Goal: Task Accomplishment & Management: Manage account settings

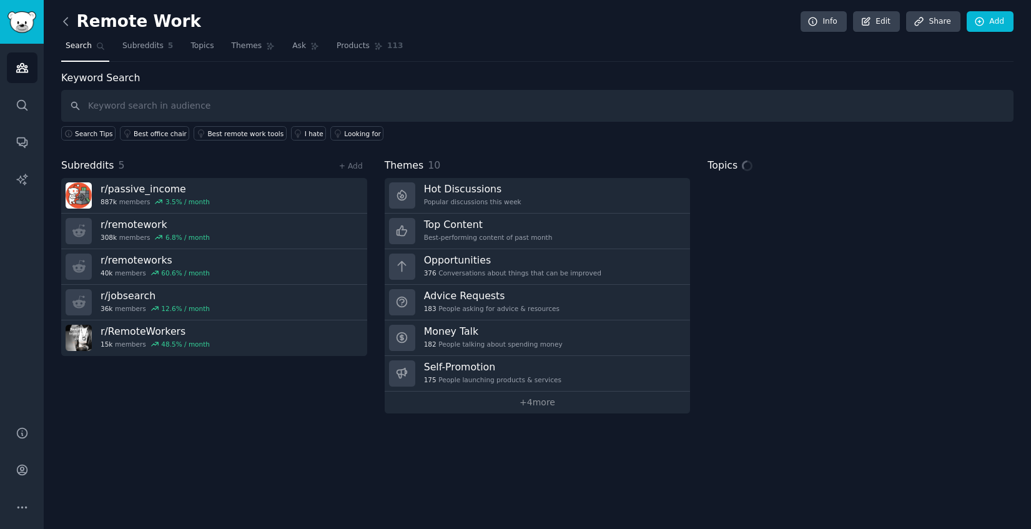
click at [65, 17] on icon at bounding box center [65, 21] width 13 height 13
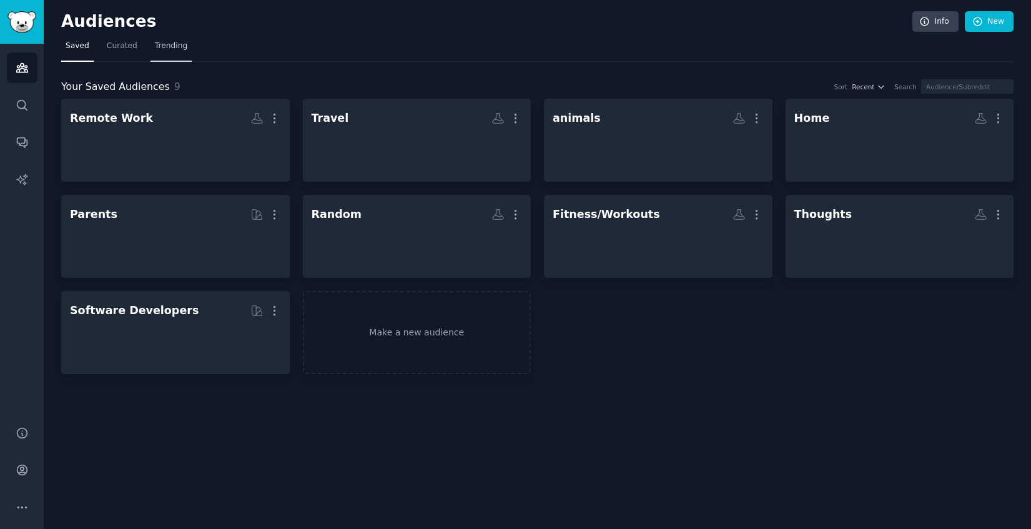
click at [165, 46] on span "Trending" at bounding box center [171, 46] width 32 height 11
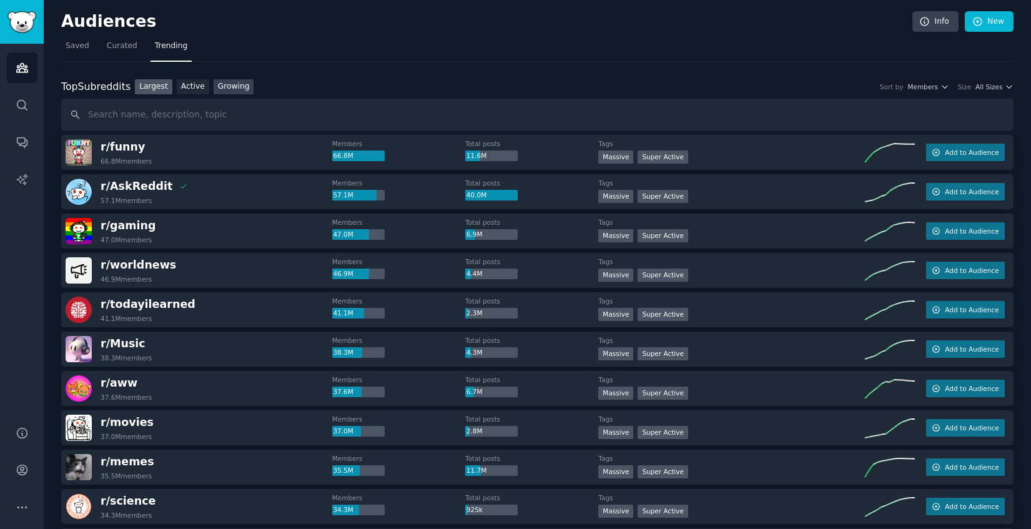
click at [240, 85] on link "Growing" at bounding box center [234, 87] width 41 height 16
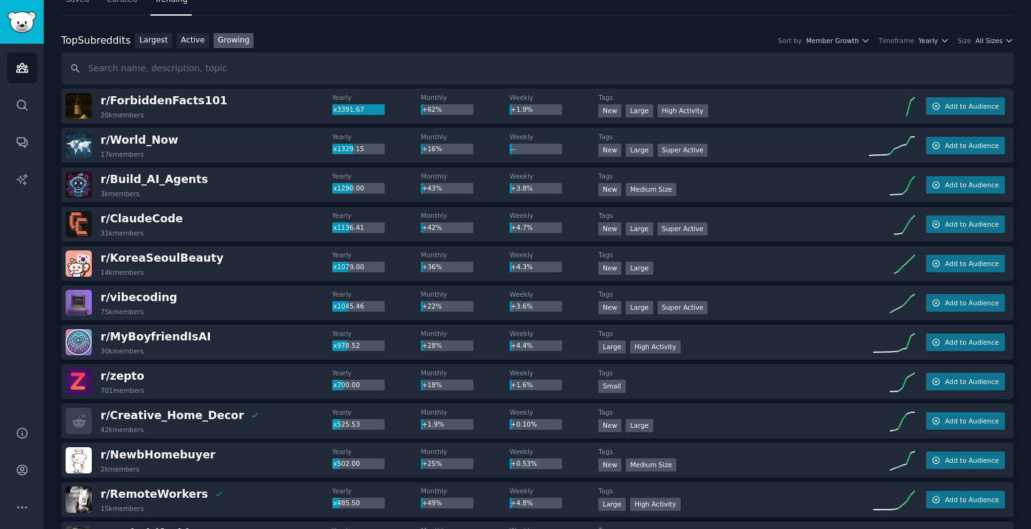
scroll to position [49, 0]
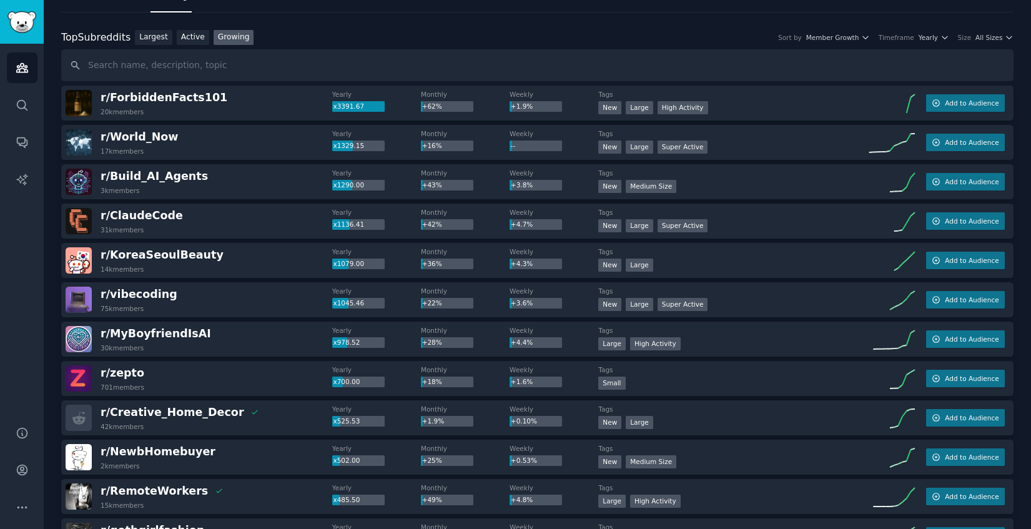
click at [201, 336] on div "r/ MyBoyfriendIsAI 30k members" at bounding box center [199, 339] width 267 height 26
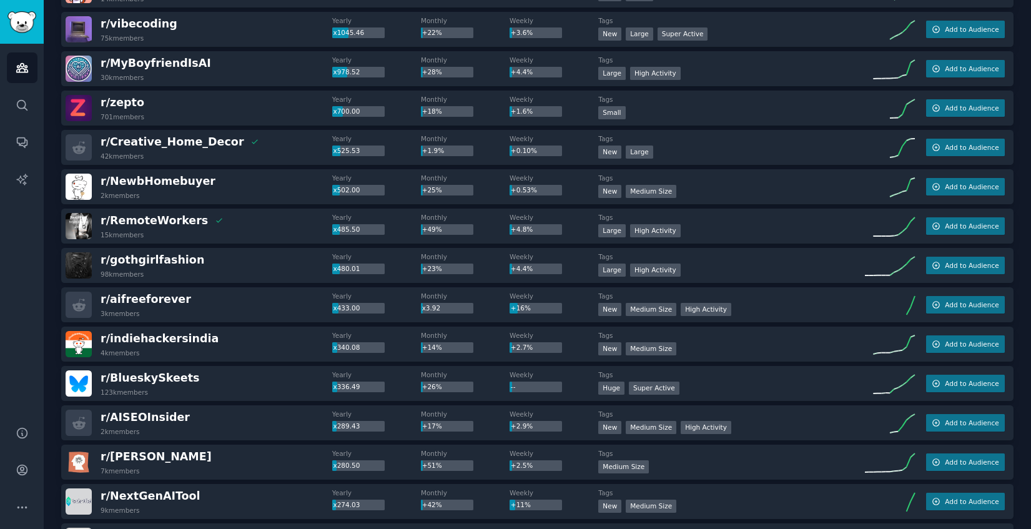
scroll to position [323, 0]
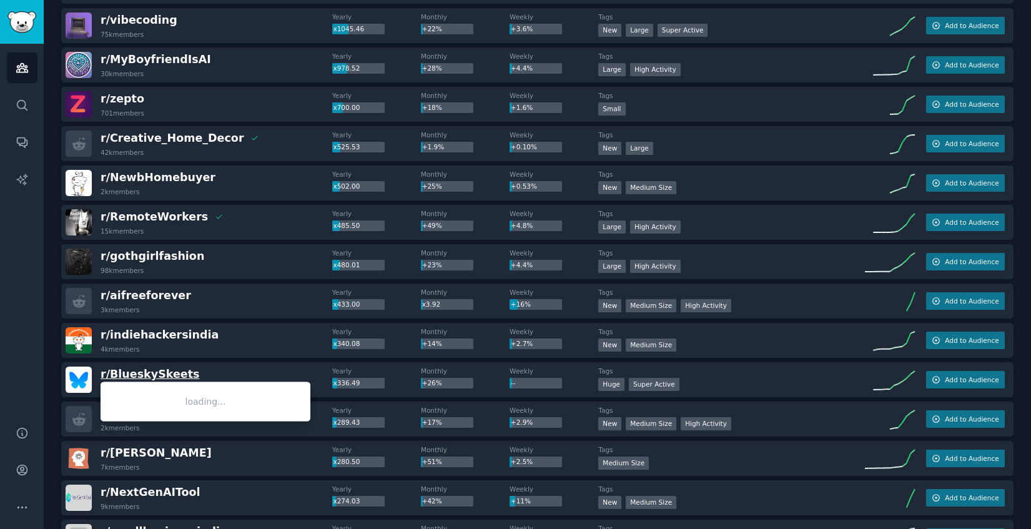
click at [160, 372] on span "r/ BlueskySkeets" at bounding box center [150, 374] width 99 height 12
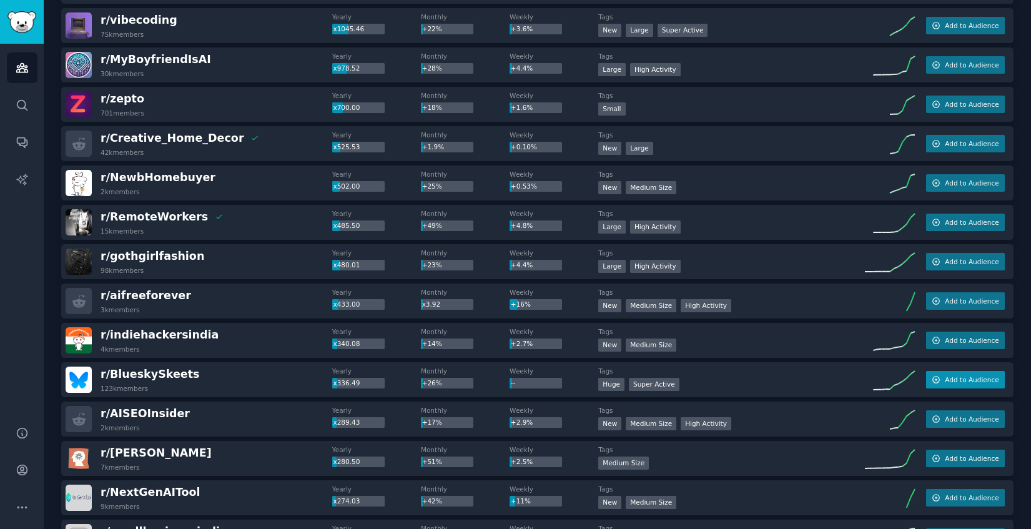
click at [964, 376] on span "Add to Audience" at bounding box center [972, 379] width 54 height 9
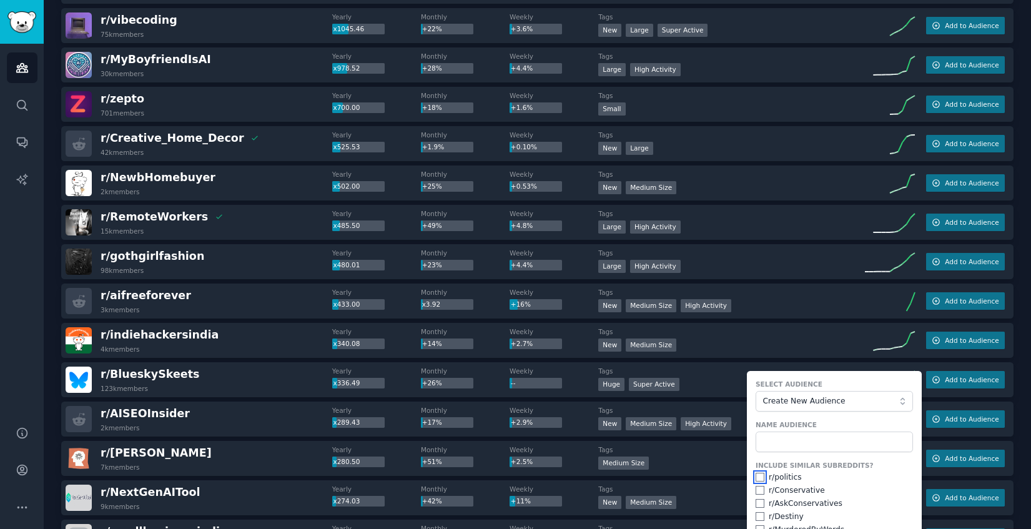
click at [755, 479] on input "checkbox" at bounding box center [759, 477] width 9 height 9
checkbox input "true"
click at [755, 489] on input "checkbox" at bounding box center [759, 490] width 9 height 9
checkbox input "true"
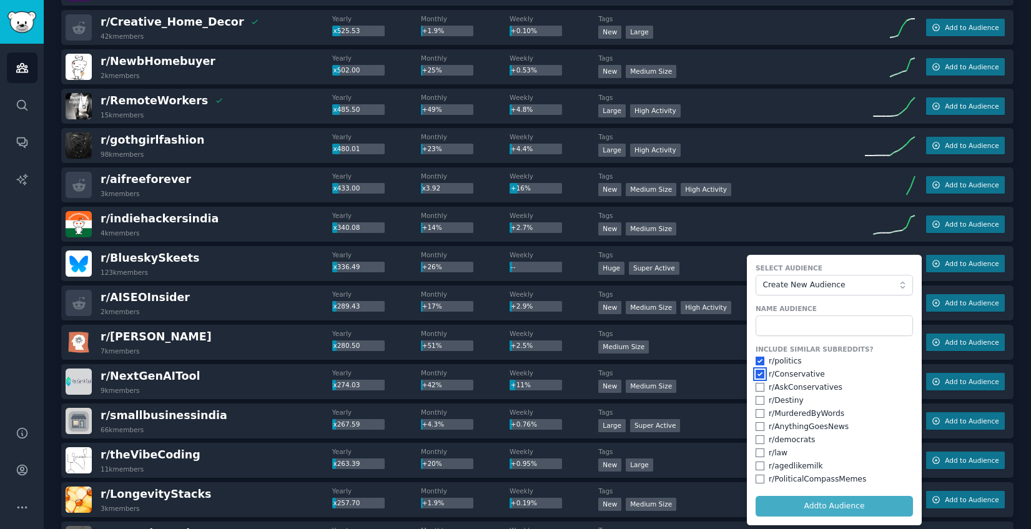
scroll to position [443, 0]
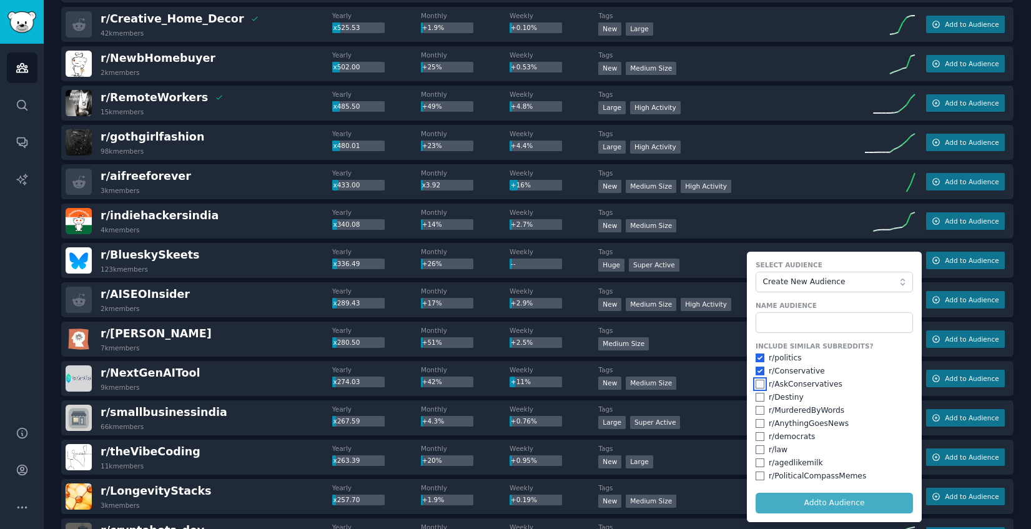
click at [755, 383] on input "checkbox" at bounding box center [759, 384] width 9 height 9
checkbox input "true"
click at [755, 396] on input "checkbox" at bounding box center [759, 397] width 9 height 9
checkbox input "true"
click at [755, 464] on input "checkbox" at bounding box center [759, 462] width 9 height 9
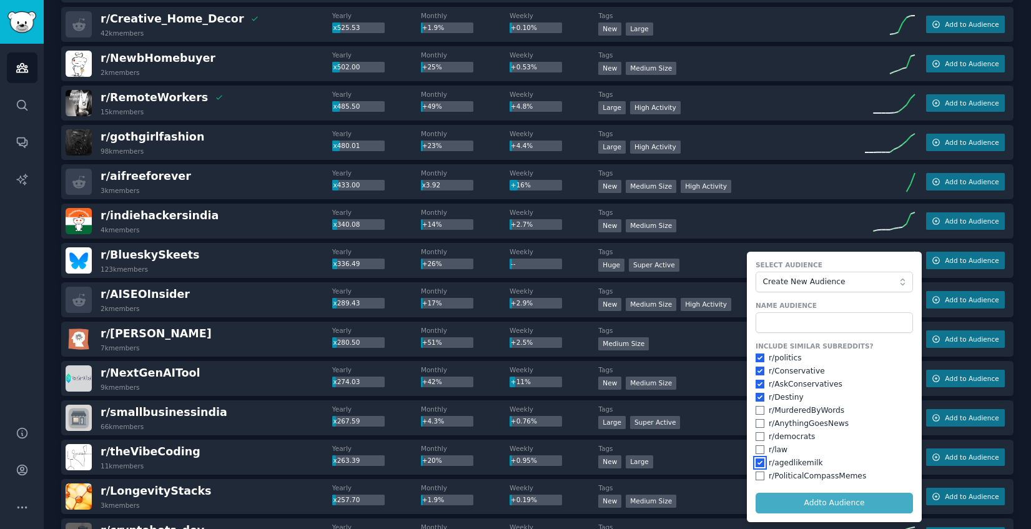
checkbox input "true"
click at [792, 315] on input "text" at bounding box center [833, 322] width 157 height 21
click at [812, 284] on span "Create New Audience" at bounding box center [831, 282] width 137 height 11
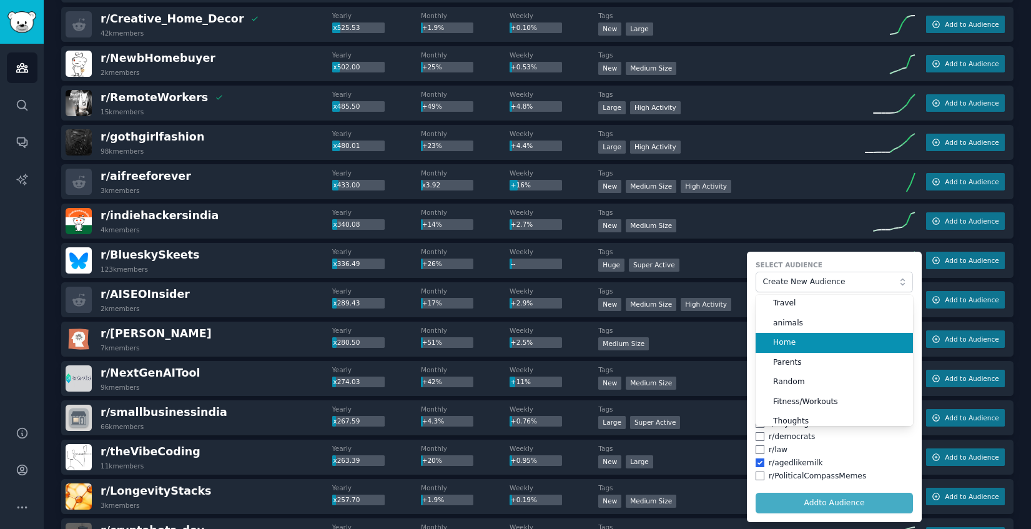
scroll to position [39, 0]
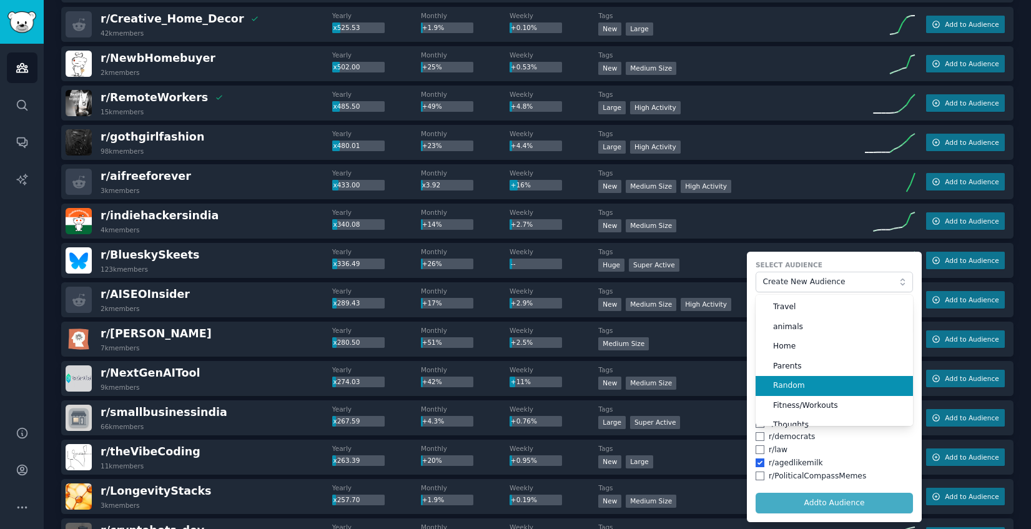
click at [809, 387] on span "Random" at bounding box center [838, 385] width 131 height 11
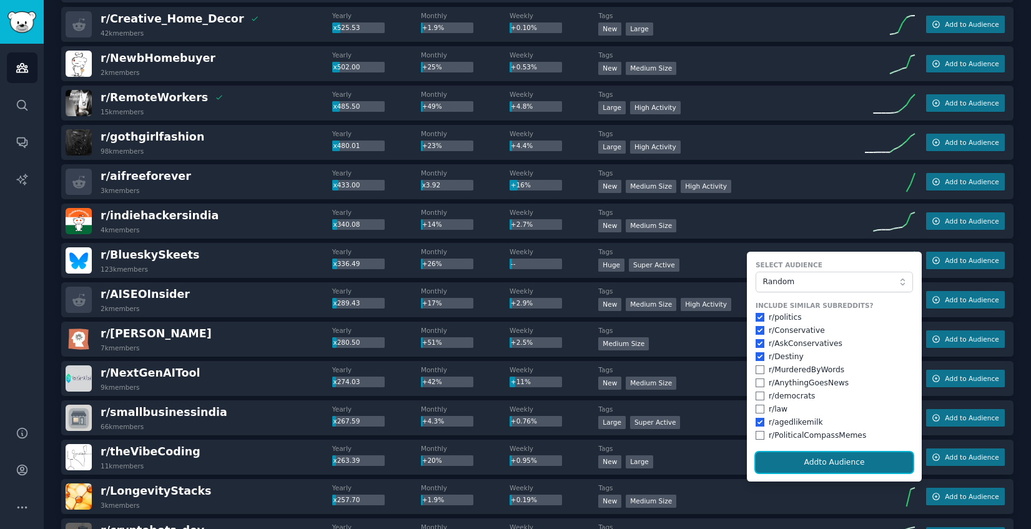
click at [809, 455] on button "Add to Audience" at bounding box center [833, 462] width 157 height 21
click at [832, 459] on form "Select Audience Random Include Similar Subreddits? r/ politics r/ Conservative …" at bounding box center [834, 367] width 175 height 230
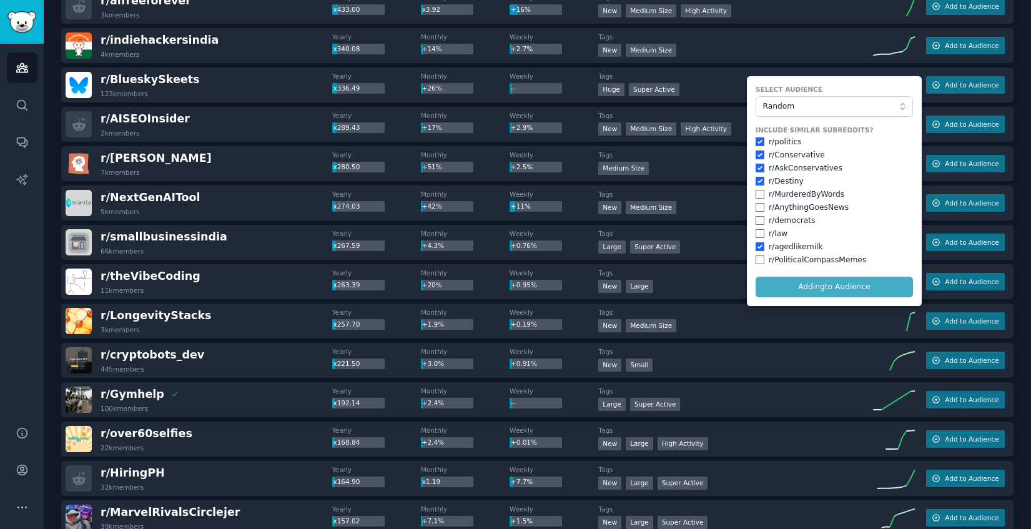
scroll to position [615, 0]
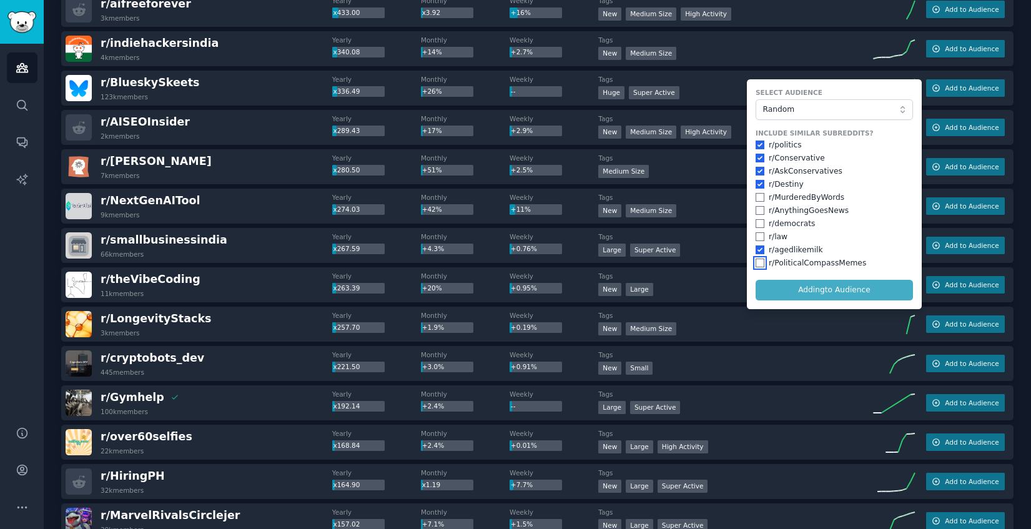
click at [758, 263] on input "checkbox" at bounding box center [759, 262] width 9 height 9
checkbox input "false"
click at [798, 287] on form "Select Audience Random Include Similar Subreddits? r/ politics r/ Conservative …" at bounding box center [834, 194] width 175 height 230
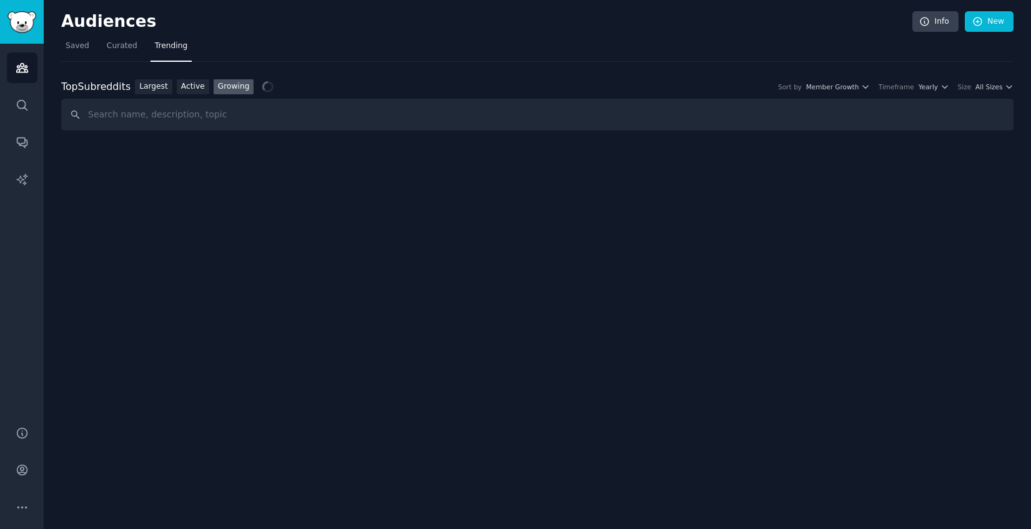
click at [652, 327] on div "Audiences Info New Saved Curated Trending Top Subreddits Top Subreddits Largest…" at bounding box center [537, 264] width 987 height 529
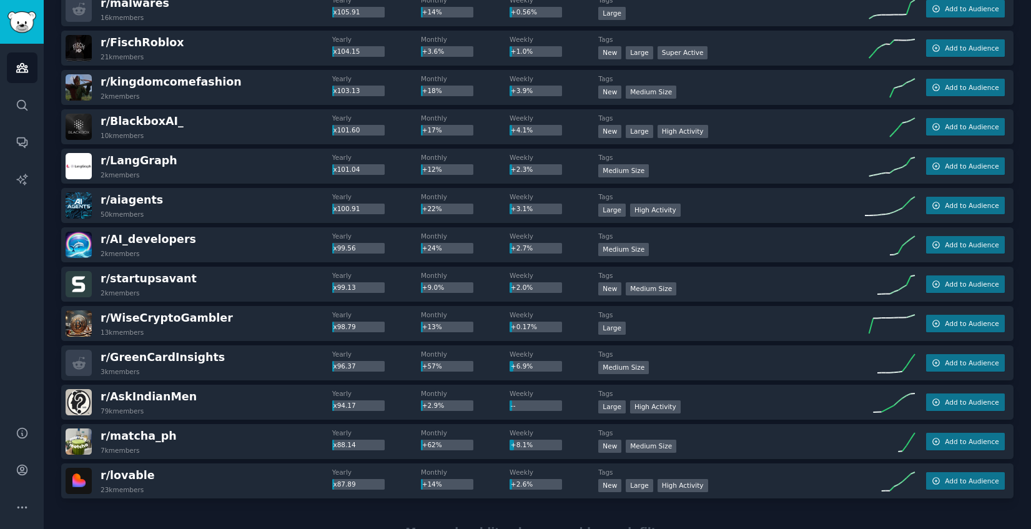
scroll to position [1653, 0]
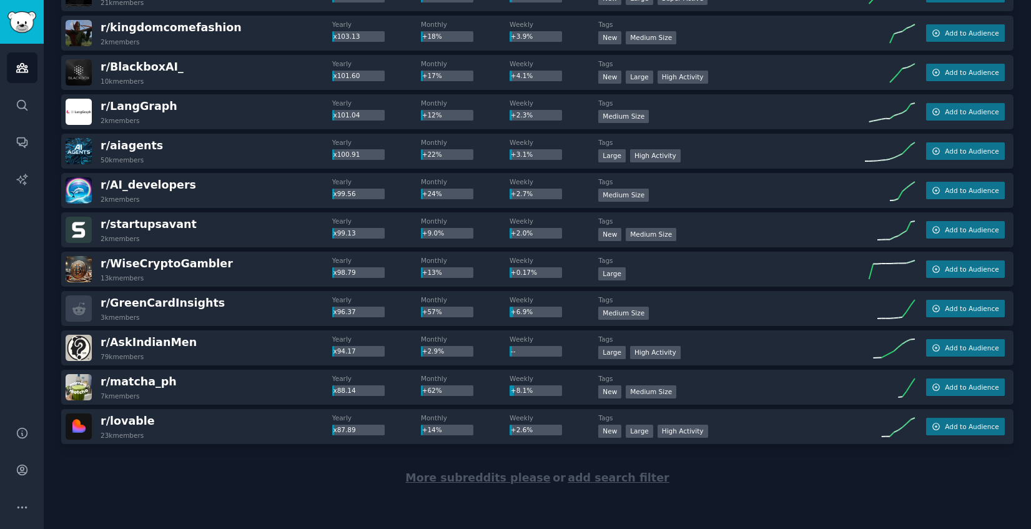
click at [473, 481] on span "More subreddits please" at bounding box center [477, 477] width 145 height 12
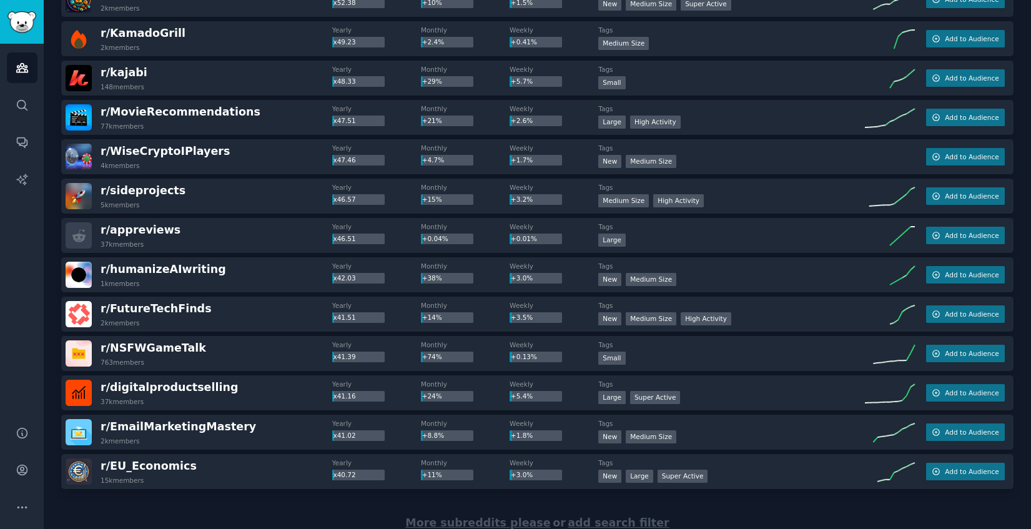
scroll to position [3620, 0]
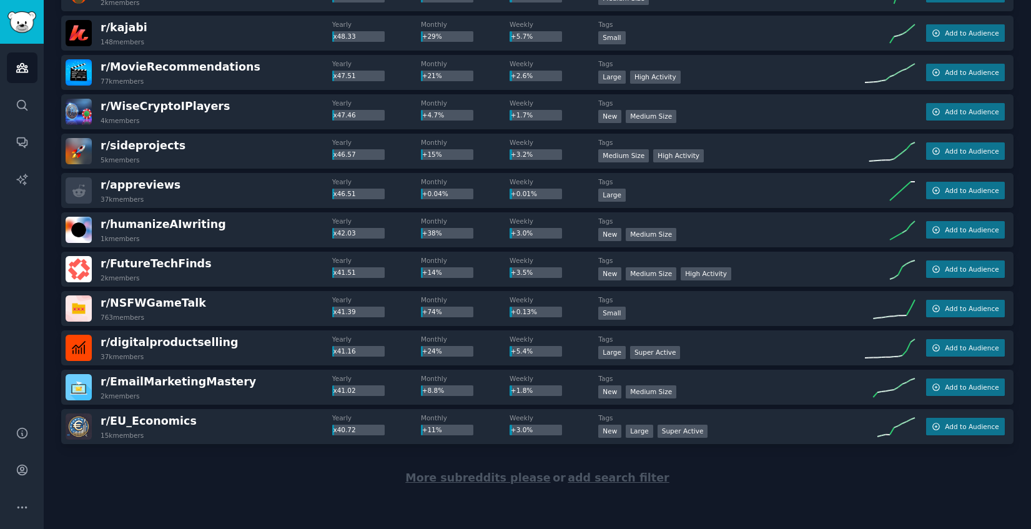
click at [439, 477] on span "More subreddits please" at bounding box center [477, 477] width 145 height 12
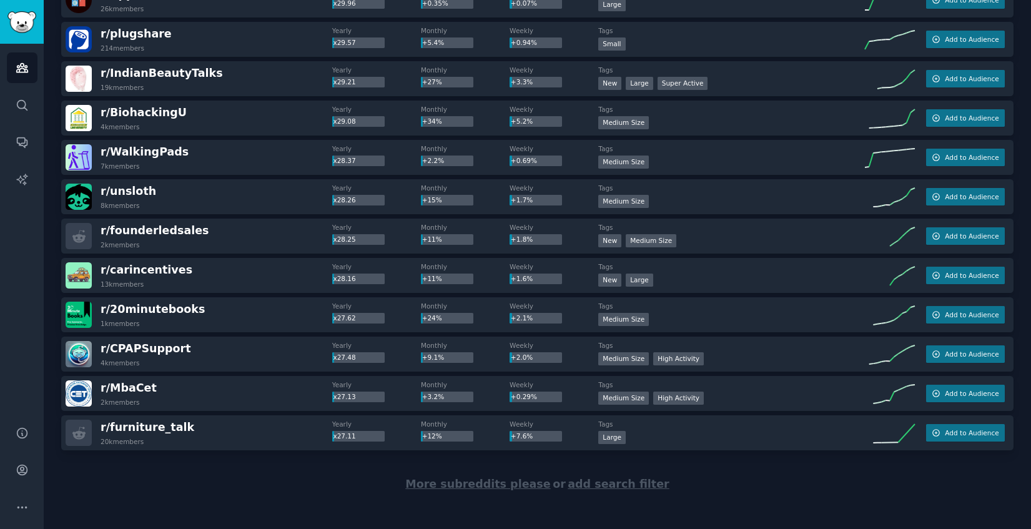
scroll to position [5586, 0]
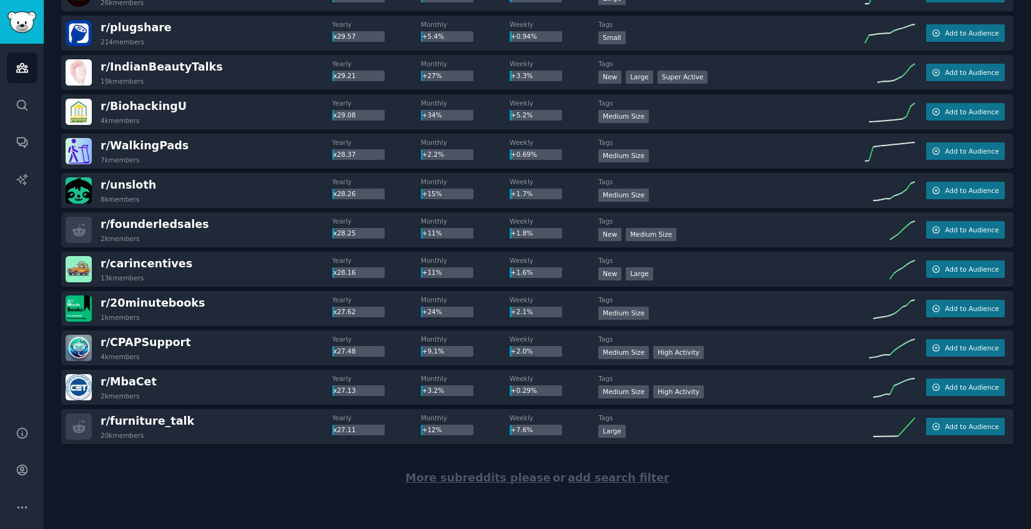
click at [518, 480] on span "More subreddits please" at bounding box center [477, 477] width 145 height 12
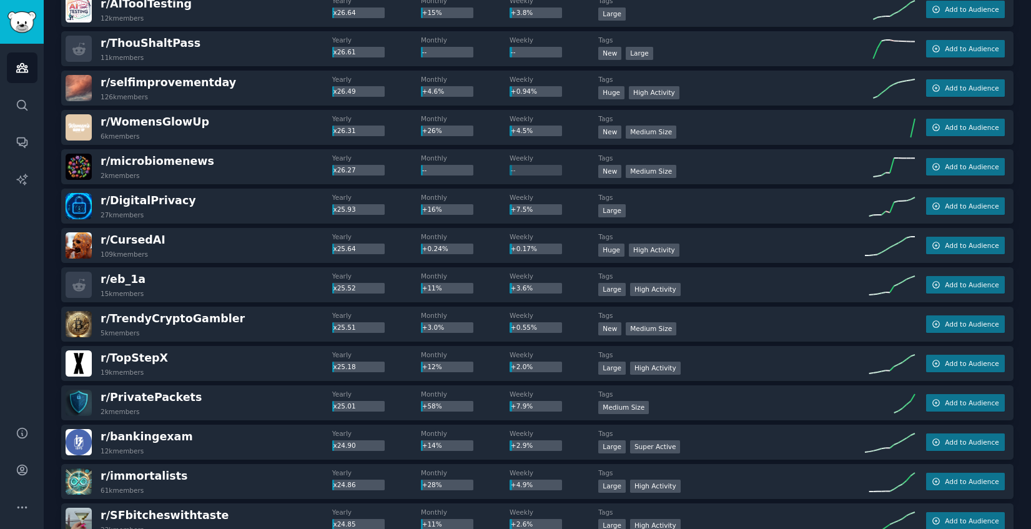
scroll to position [6205, 0]
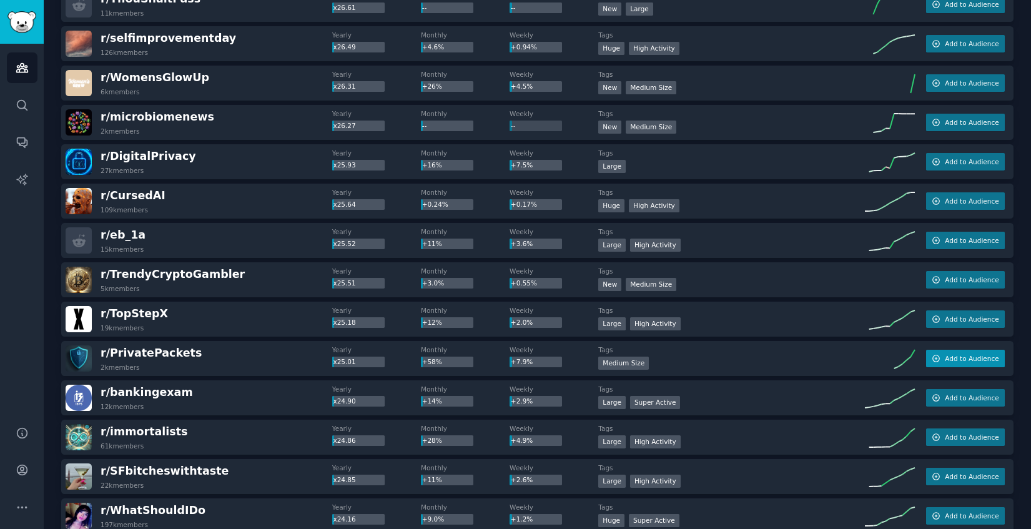
click at [986, 358] on span "Add to Audience" at bounding box center [972, 358] width 54 height 9
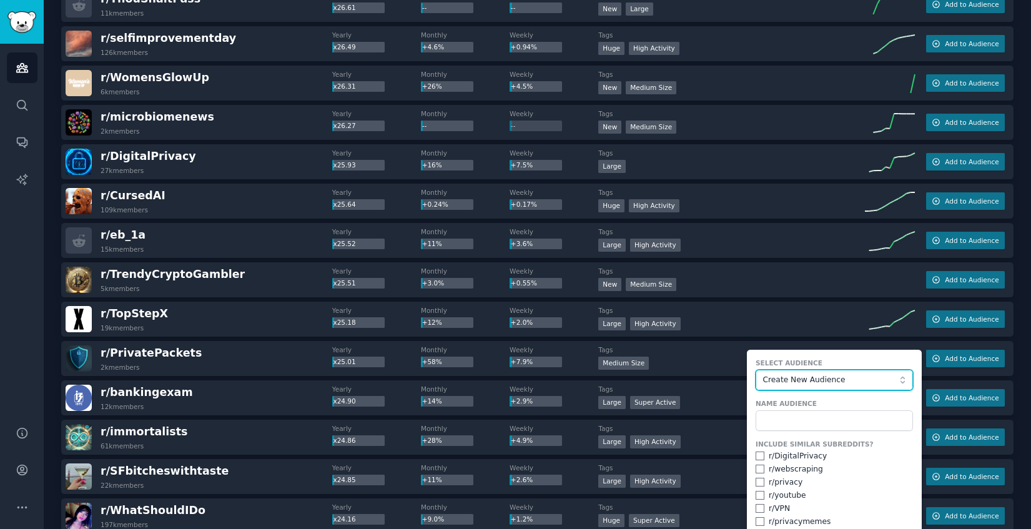
click at [812, 373] on button "Create New Audience" at bounding box center [833, 380] width 157 height 21
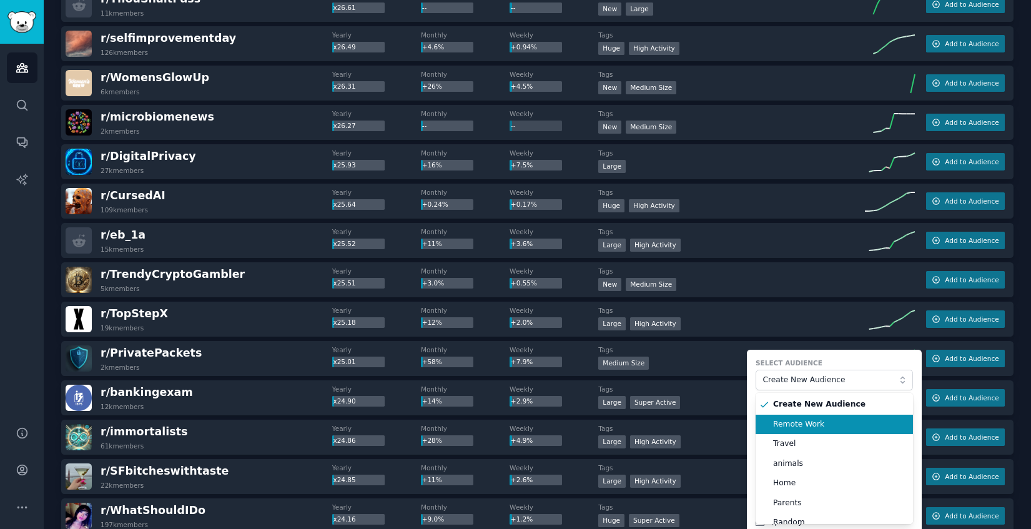
click at [805, 420] on span "Remote Work" at bounding box center [838, 424] width 131 height 11
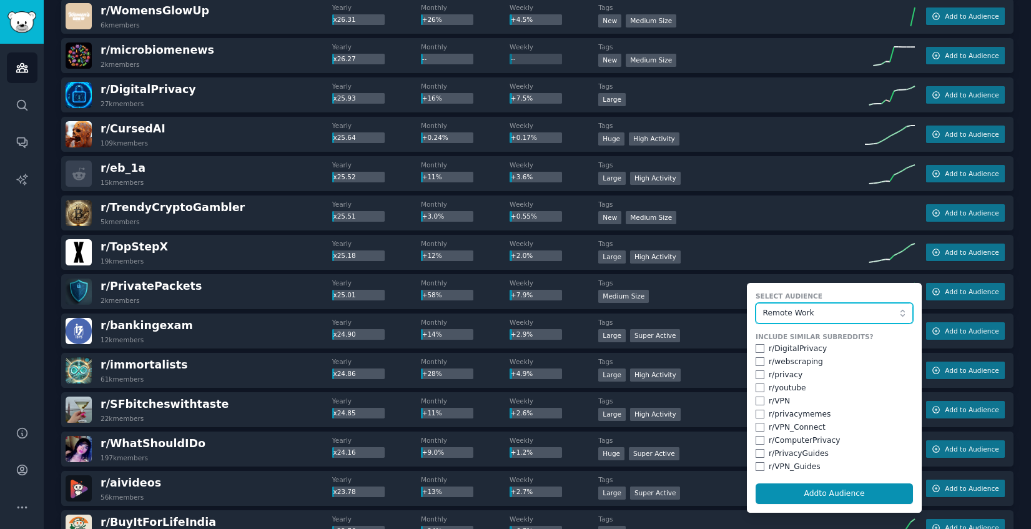
scroll to position [6273, 0]
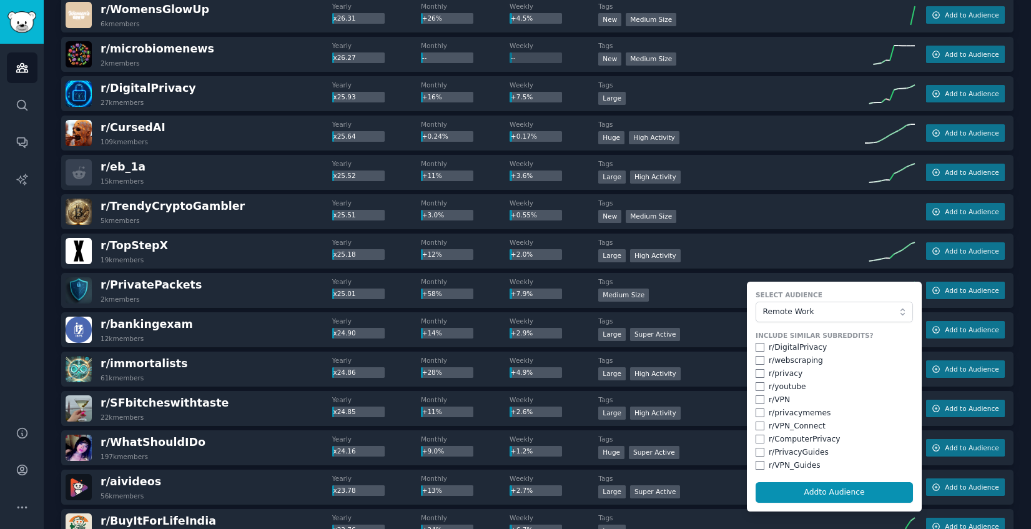
click at [13, 258] on div "Audiences Search Conversations AI Reports" at bounding box center [22, 227] width 44 height 367
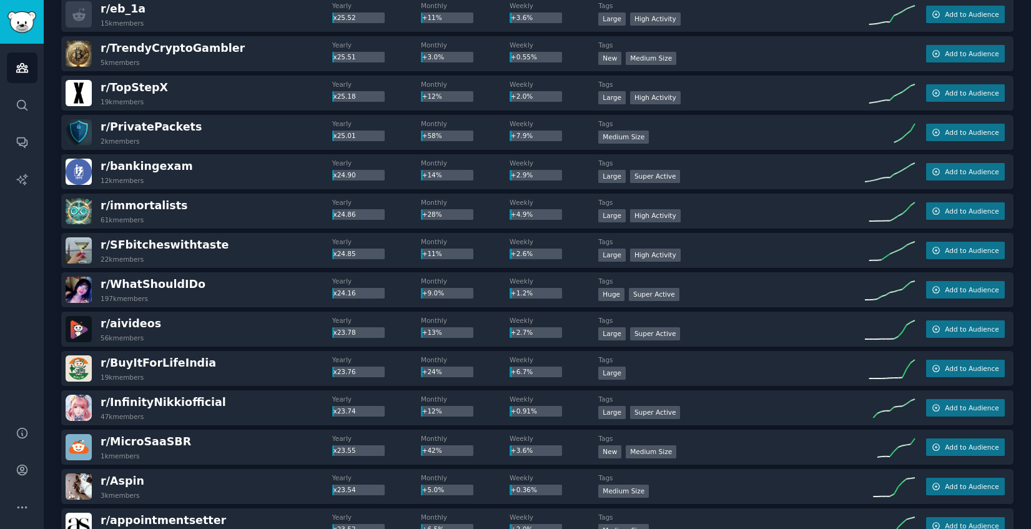
scroll to position [6446, 0]
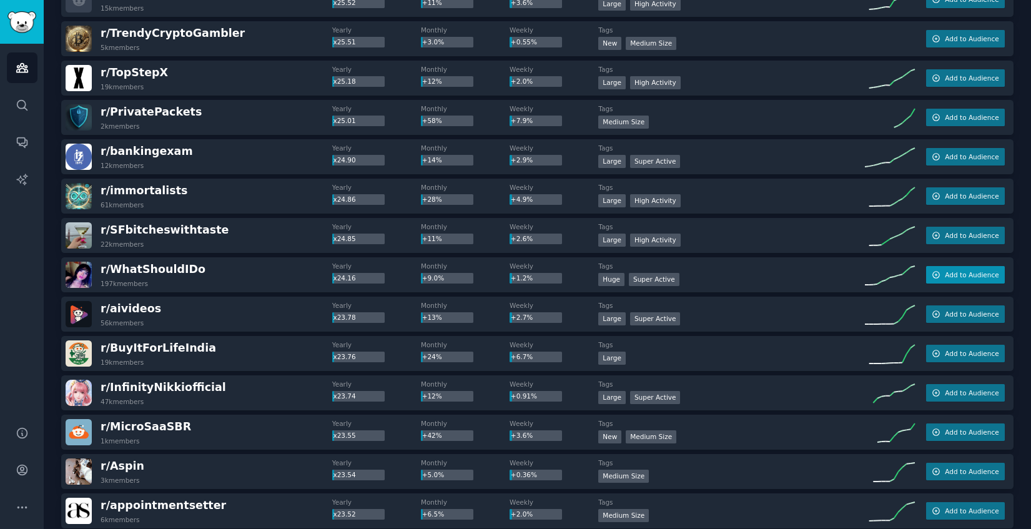
click at [973, 272] on span "Add to Audience" at bounding box center [972, 274] width 54 height 9
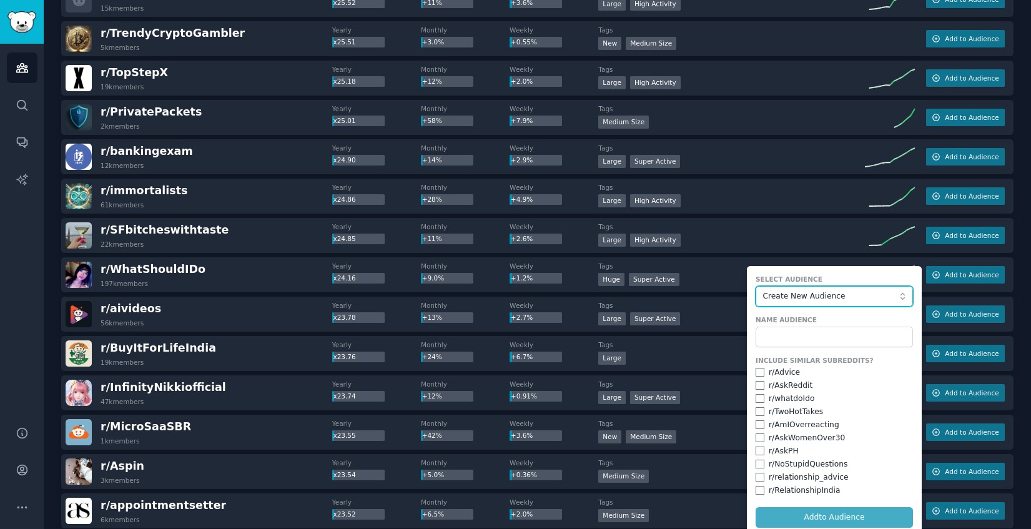
click at [809, 298] on span "Create New Audience" at bounding box center [831, 296] width 137 height 11
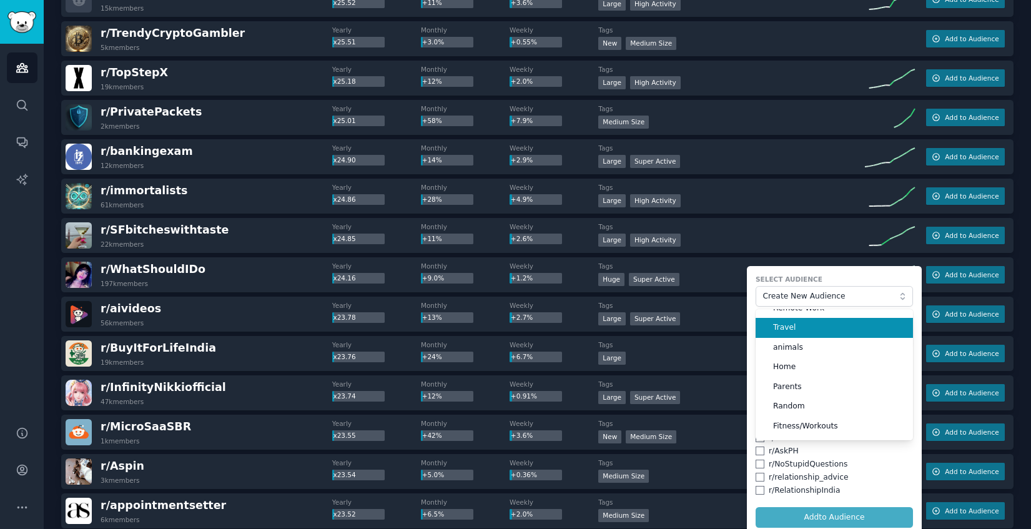
scroll to position [49, 0]
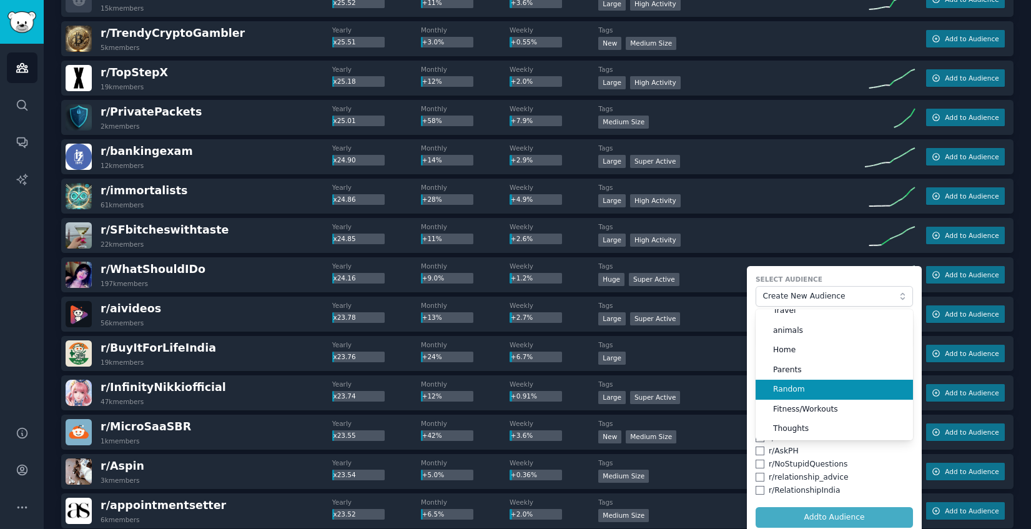
click at [812, 386] on span "Random" at bounding box center [838, 389] width 131 height 11
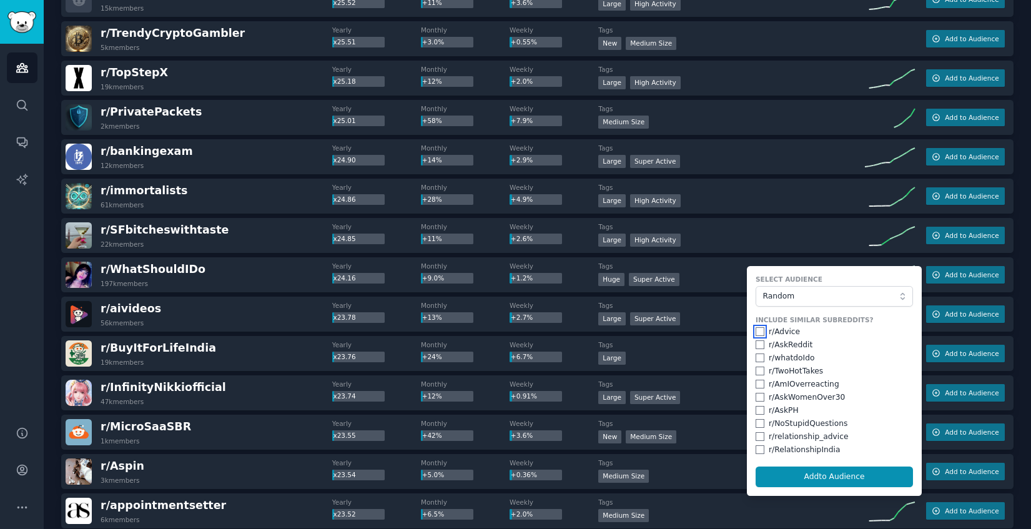
click at [755, 333] on input "checkbox" at bounding box center [759, 331] width 9 height 9
checkbox input "true"
click at [755, 347] on input "checkbox" at bounding box center [759, 344] width 9 height 9
checkbox input "true"
click at [758, 372] on input "checkbox" at bounding box center [759, 370] width 9 height 9
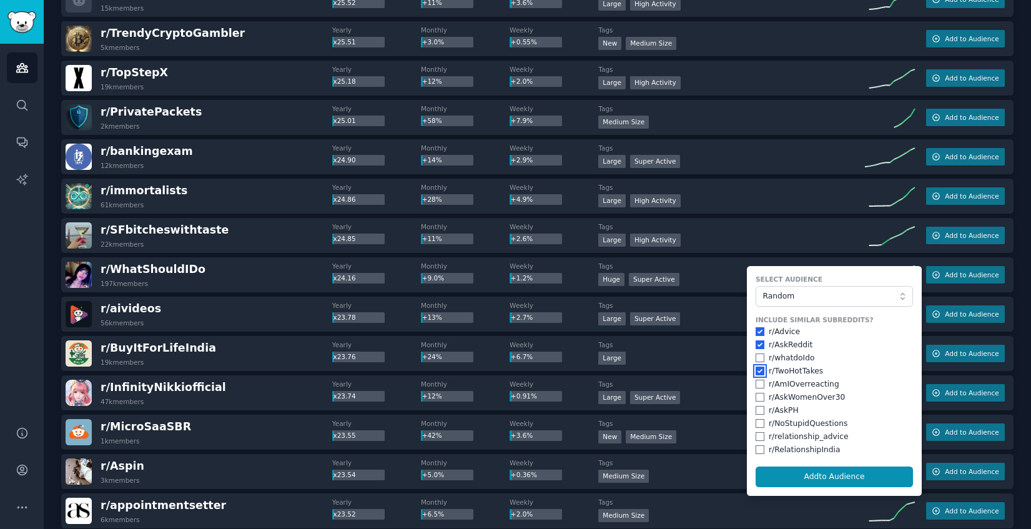
checkbox input "true"
click at [756, 395] on input "checkbox" at bounding box center [759, 397] width 9 height 9
checkbox input "true"
click at [755, 410] on input "checkbox" at bounding box center [759, 410] width 9 height 9
checkbox input "true"
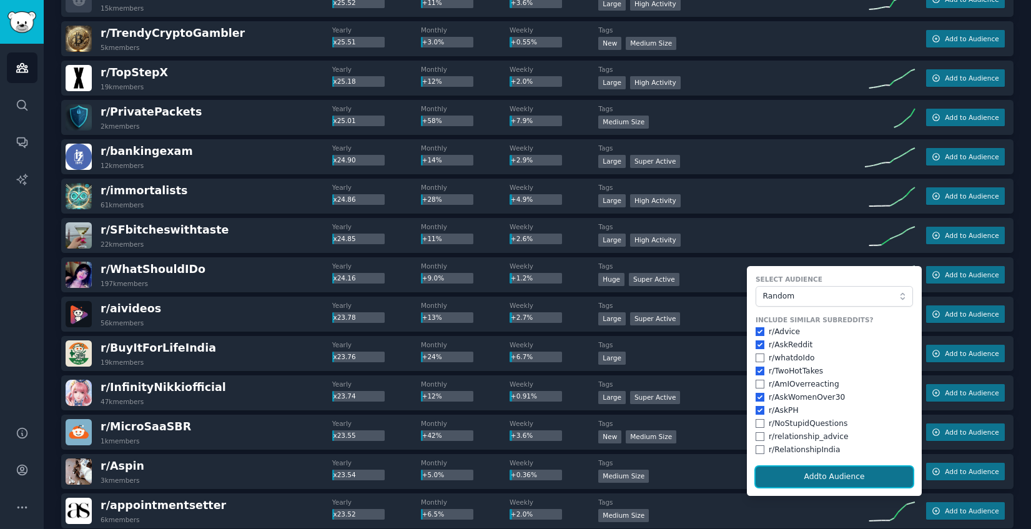
click at [783, 476] on button "Add to Audience" at bounding box center [833, 476] width 157 height 21
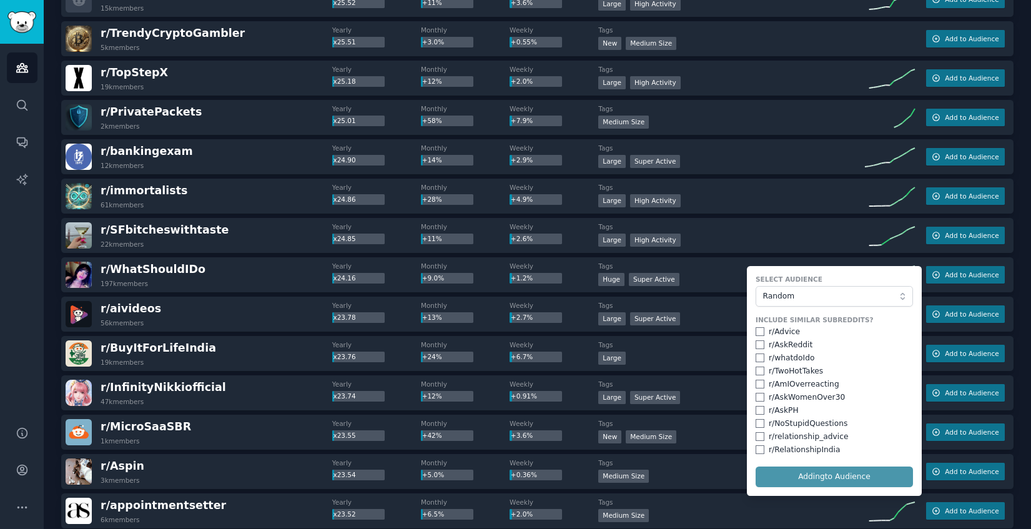
checkbox input "false"
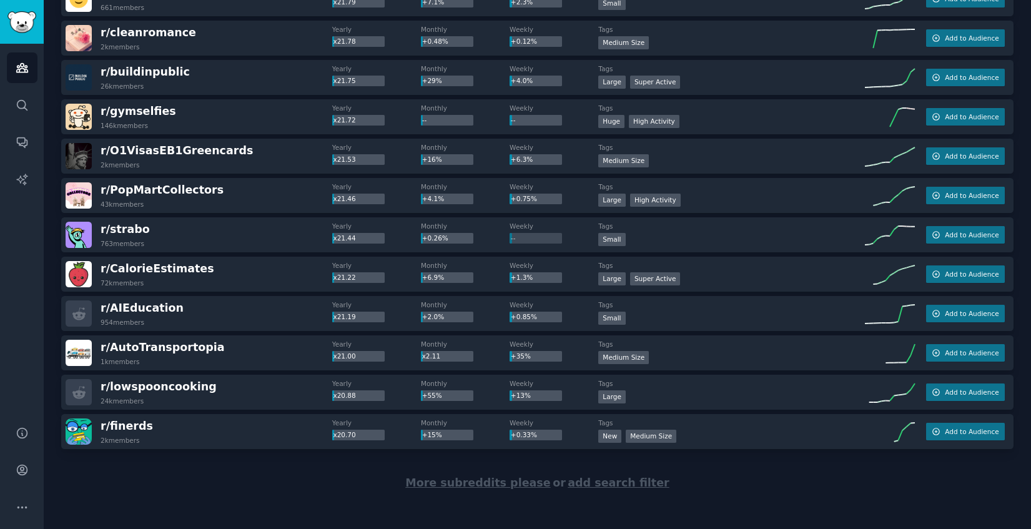
scroll to position [7553, 0]
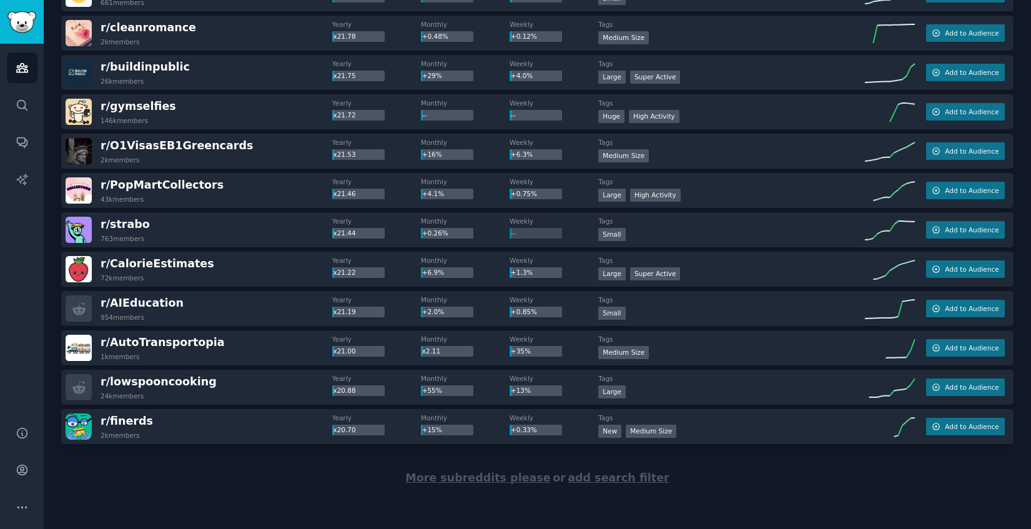
click at [466, 477] on span "More subreddits please" at bounding box center [477, 477] width 145 height 12
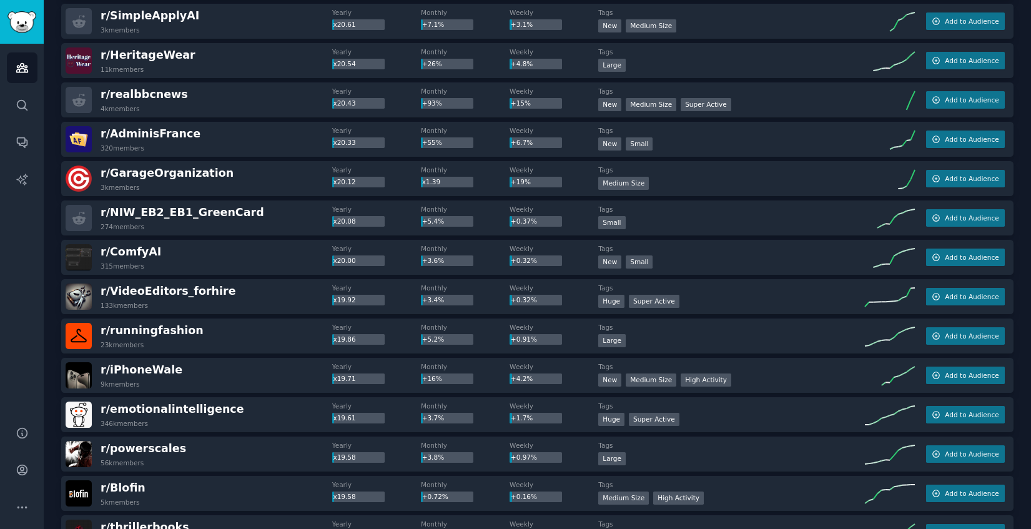
scroll to position [8077, 0]
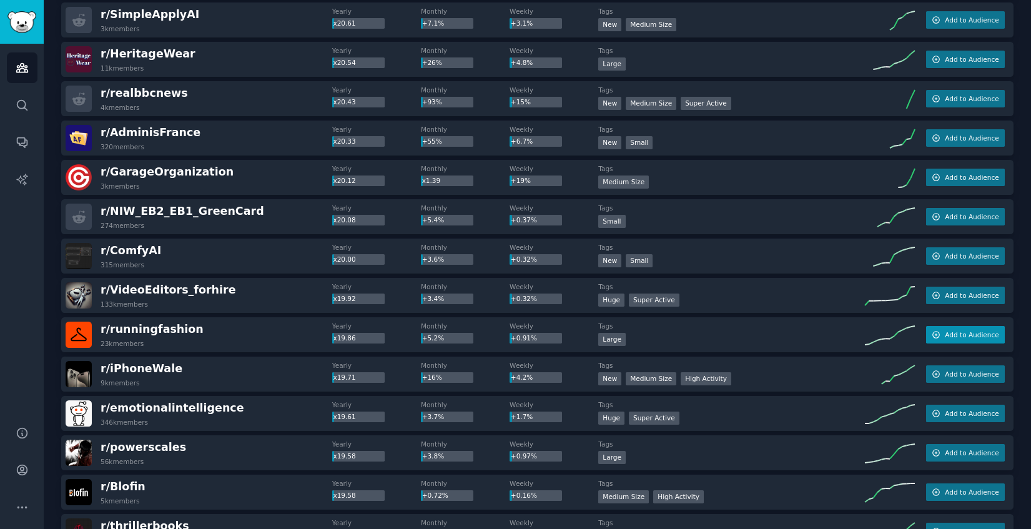
click at [992, 331] on span "Add to Audience" at bounding box center [972, 334] width 54 height 9
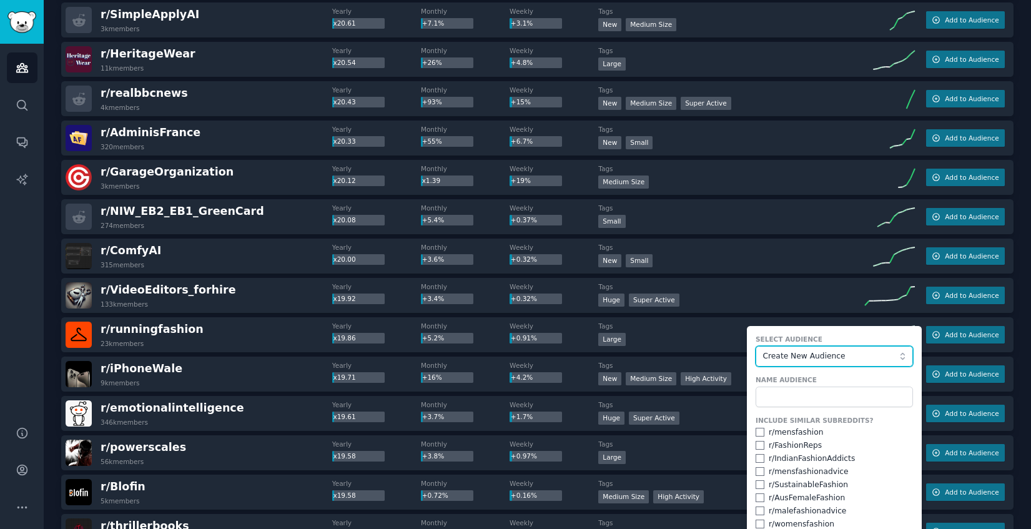
click at [823, 357] on span "Create New Audience" at bounding box center [831, 356] width 137 height 11
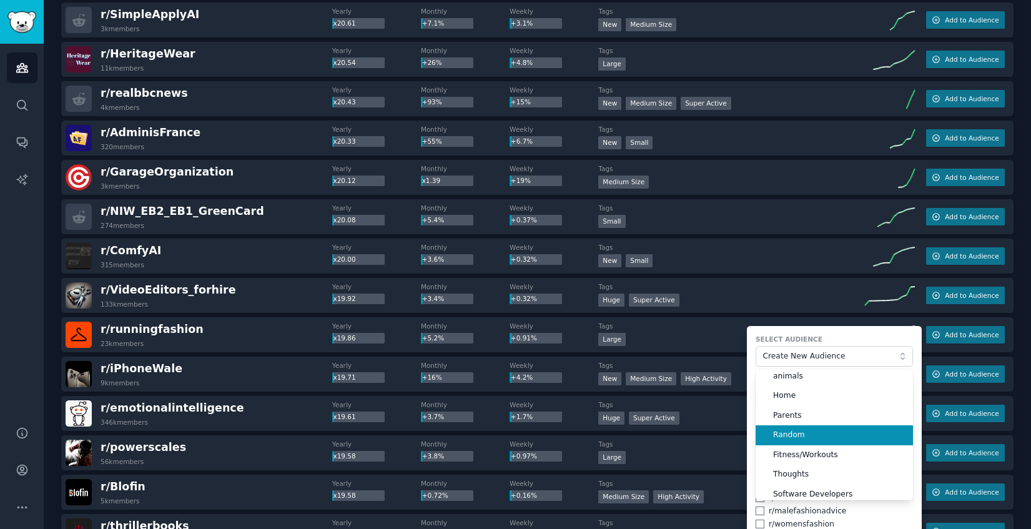
scroll to position [70, 0]
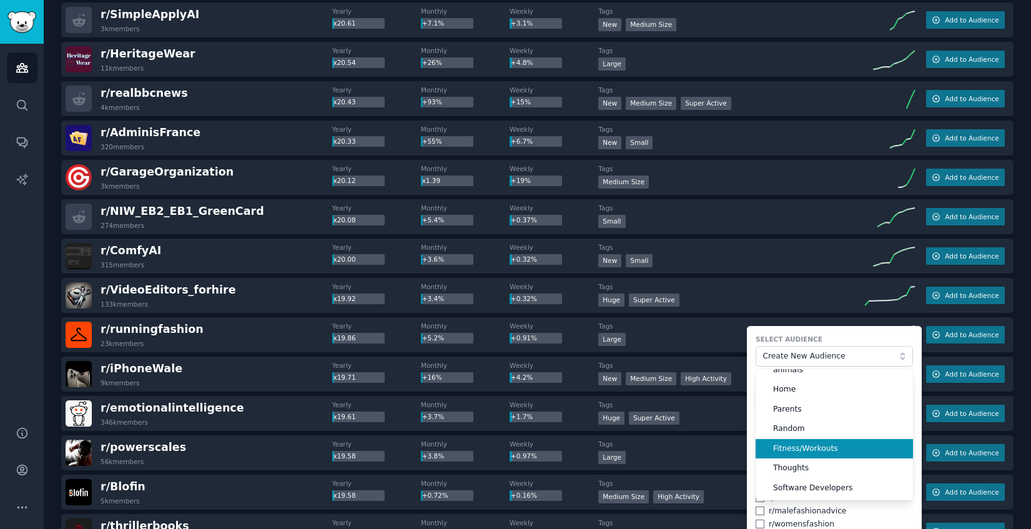
click at [849, 448] on span "Fitness/Workouts" at bounding box center [838, 448] width 131 height 11
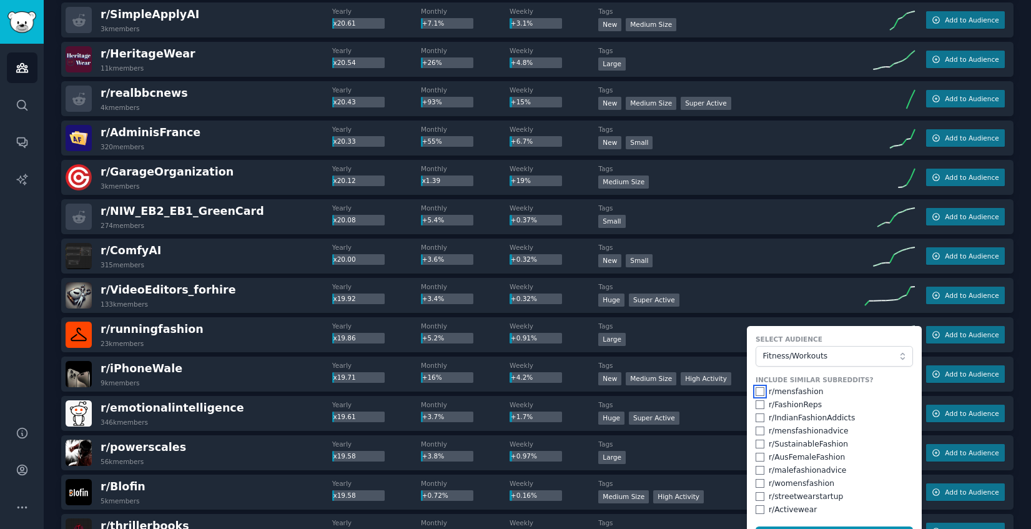
click at [756, 393] on input "checkbox" at bounding box center [759, 391] width 9 height 9
checkbox input "true"
click at [756, 405] on input "checkbox" at bounding box center [759, 404] width 9 height 9
checkbox input "true"
click at [32, 318] on div "Audiences Search Conversations AI Reports" at bounding box center [22, 227] width 44 height 367
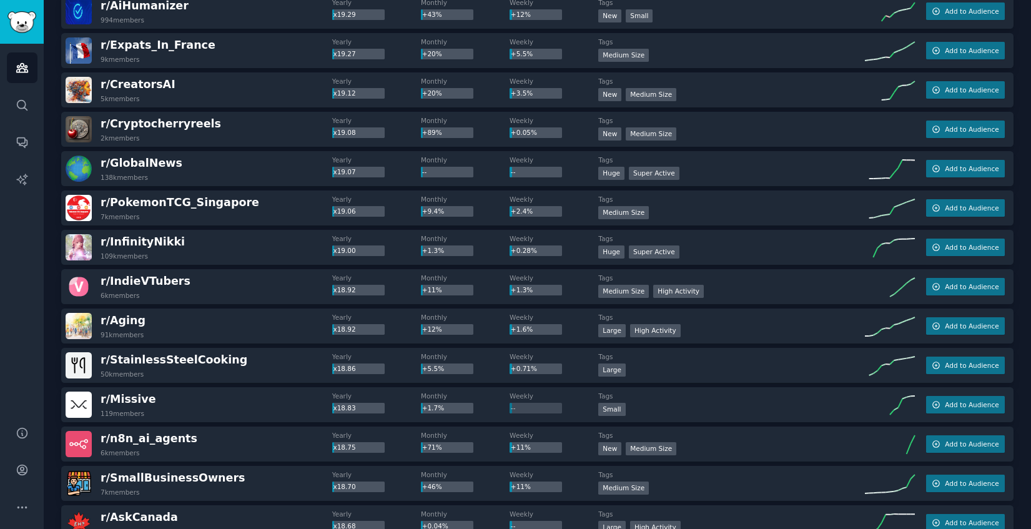
scroll to position [8764, 0]
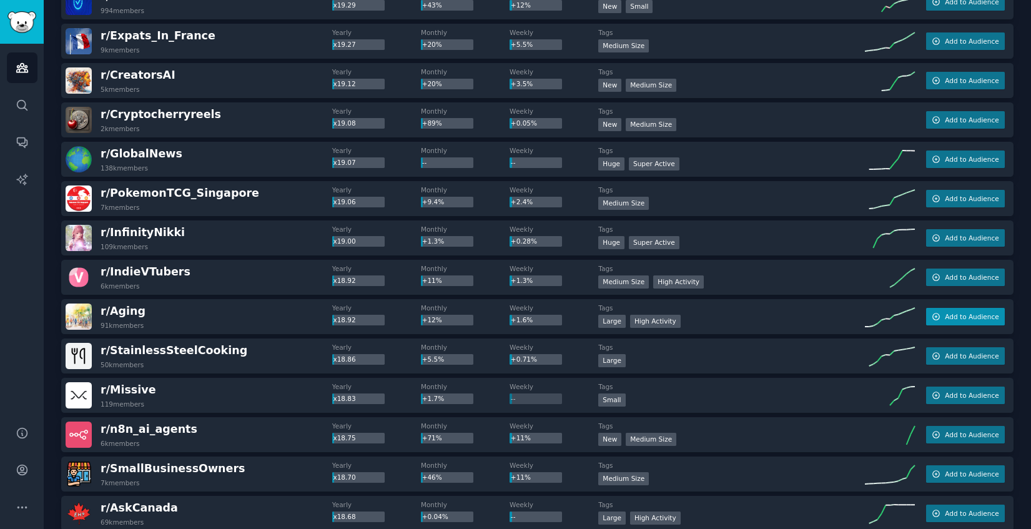
click at [973, 318] on span "Add to Audience" at bounding box center [972, 316] width 54 height 9
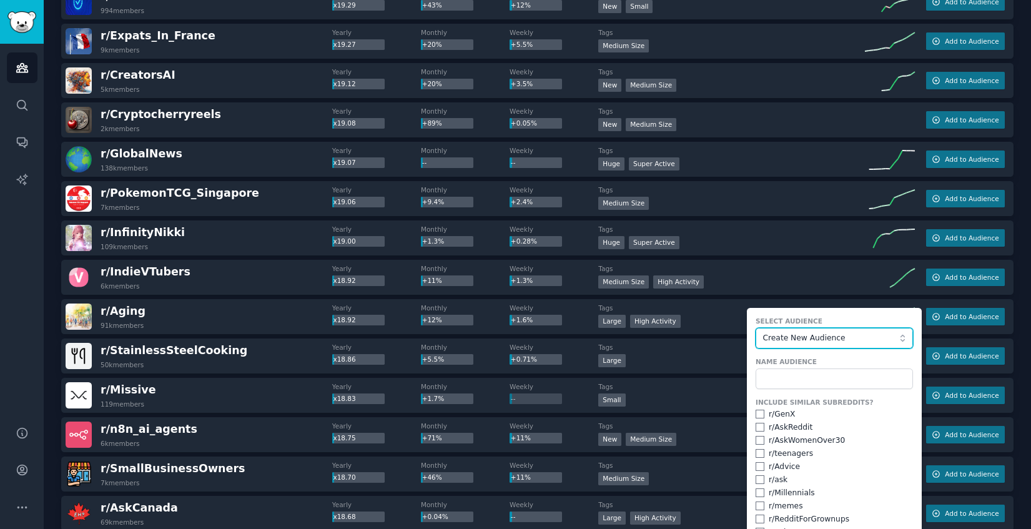
click at [850, 335] on span "Create New Audience" at bounding box center [831, 338] width 137 height 11
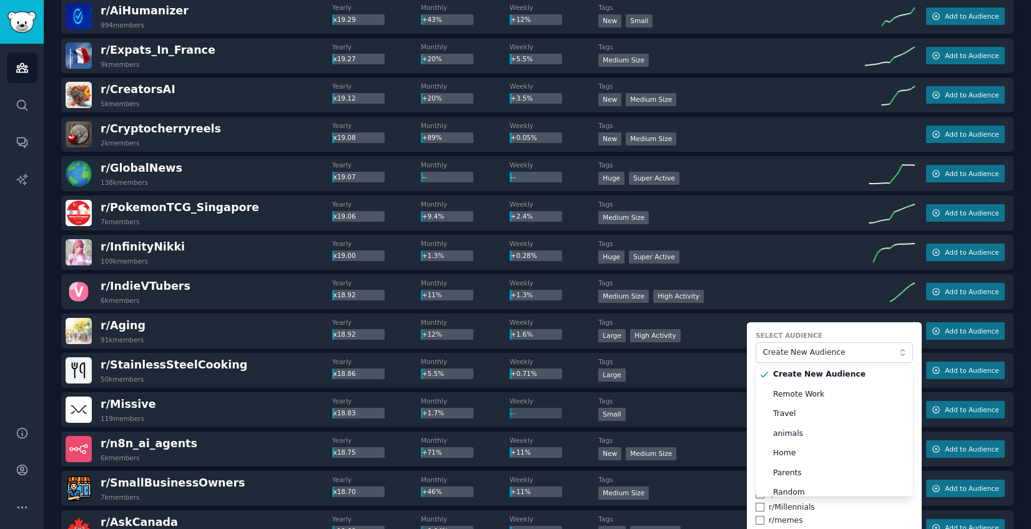
scroll to position [0, 0]
click at [798, 348] on span "Create New Audience" at bounding box center [831, 352] width 137 height 11
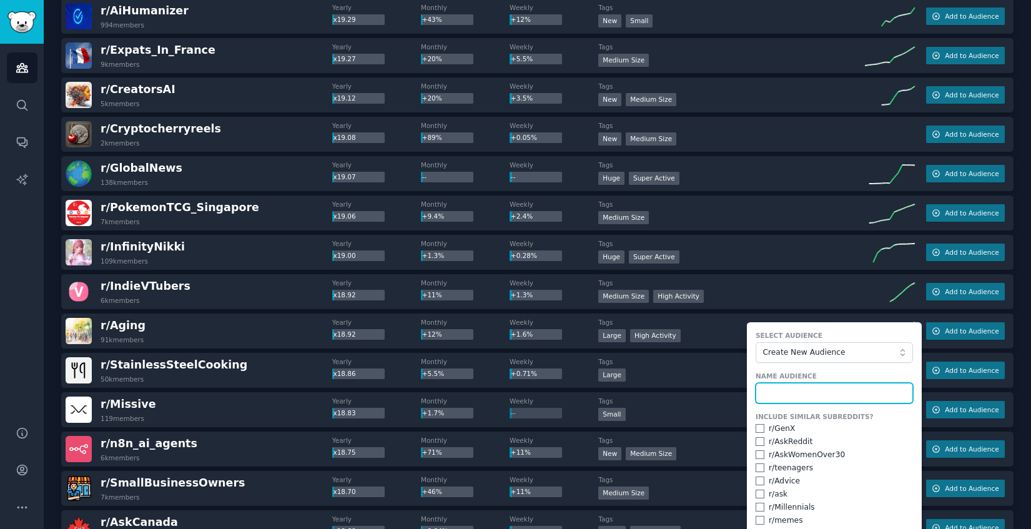
click at [785, 392] on input "text" at bounding box center [833, 393] width 157 height 21
type input "H"
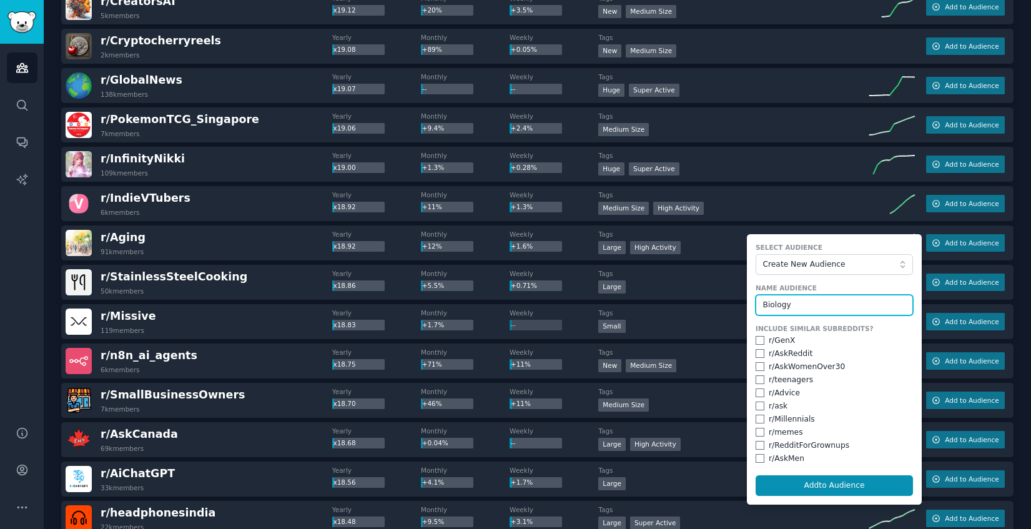
scroll to position [8857, 0]
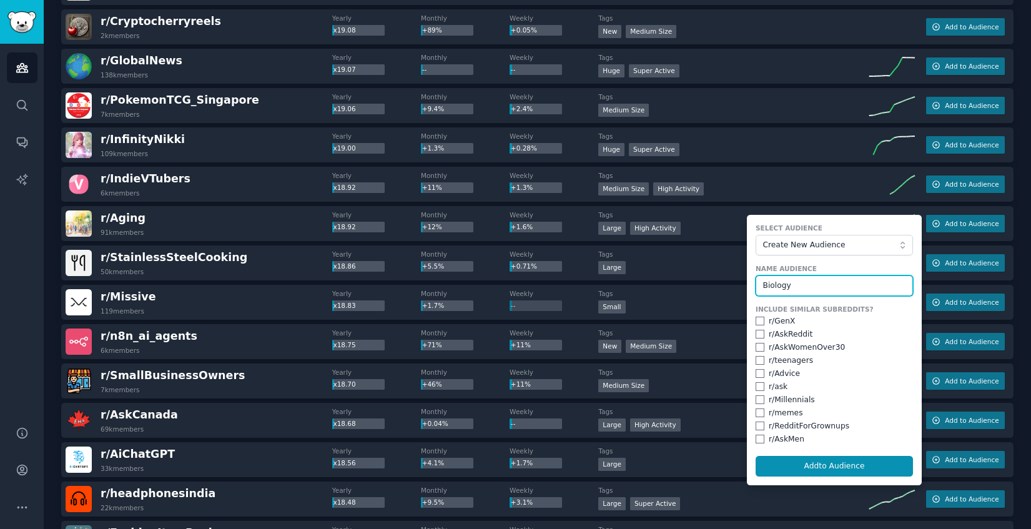
type input "Biology"
click at [755, 320] on input "checkbox" at bounding box center [759, 321] width 9 height 9
checkbox input "true"
click at [755, 336] on input "checkbox" at bounding box center [759, 334] width 9 height 9
checkbox input "true"
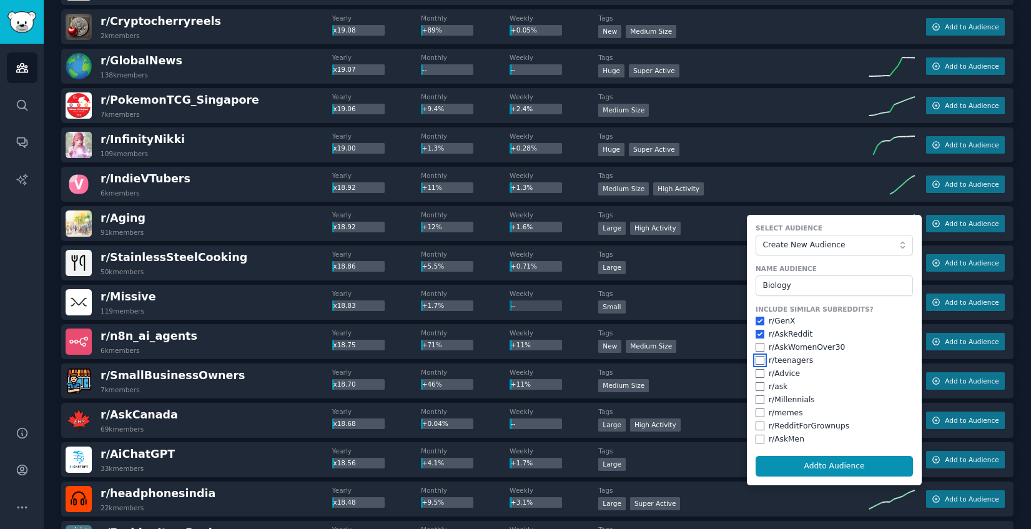
click at [755, 360] on input "checkbox" at bounding box center [759, 360] width 9 height 9
checkbox input "true"
click at [755, 400] on input "checkbox" at bounding box center [759, 399] width 9 height 9
checkbox input "true"
click at [756, 412] on input "checkbox" at bounding box center [759, 412] width 9 height 9
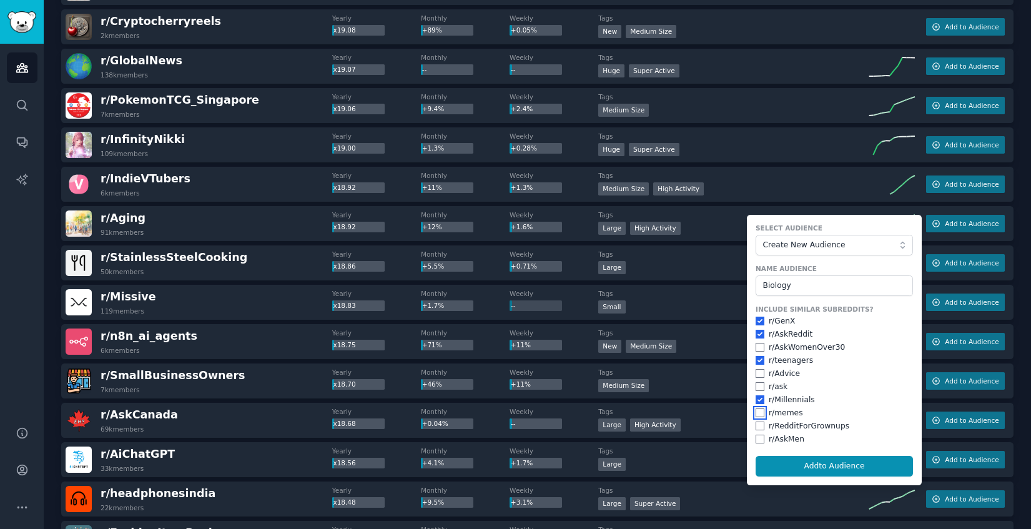
checkbox input "true"
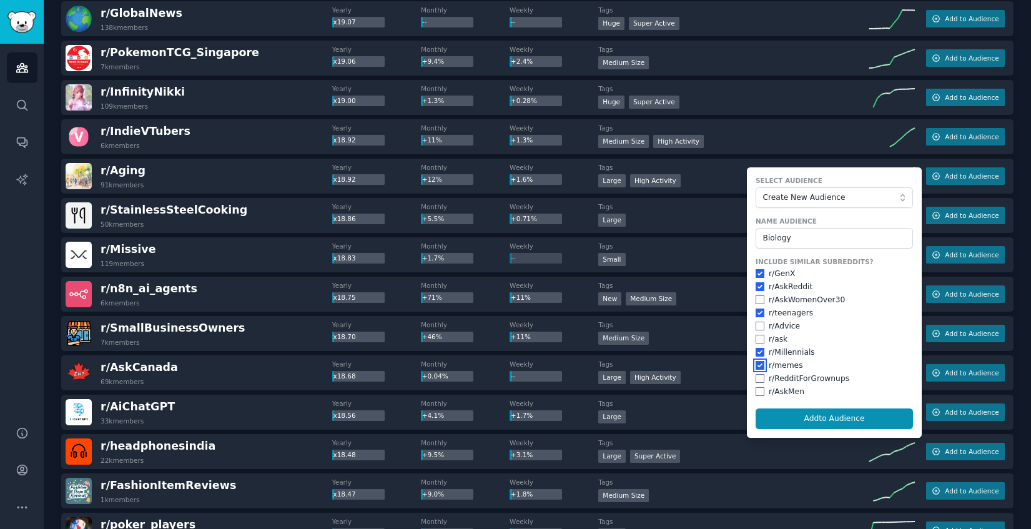
scroll to position [8902, 0]
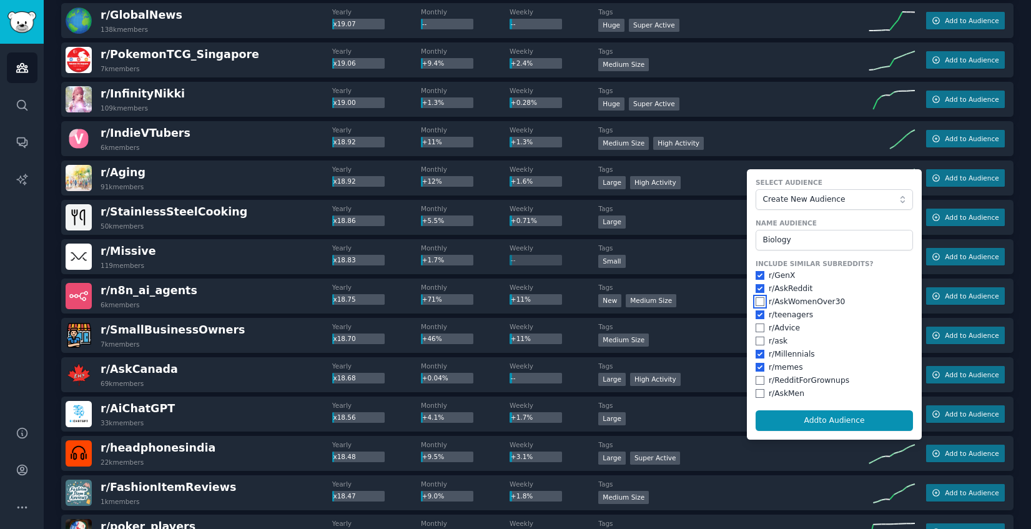
click at [757, 303] on input "checkbox" at bounding box center [759, 301] width 9 height 9
checkbox input "true"
click at [757, 326] on input "checkbox" at bounding box center [759, 327] width 9 height 9
checkbox input "true"
click at [804, 422] on button "Add to Audience" at bounding box center [833, 420] width 157 height 21
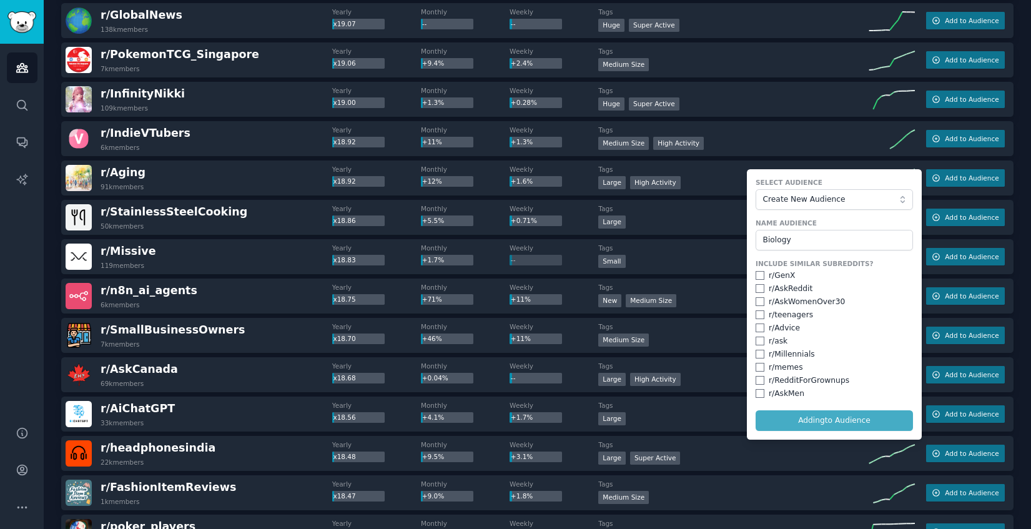
checkbox input "false"
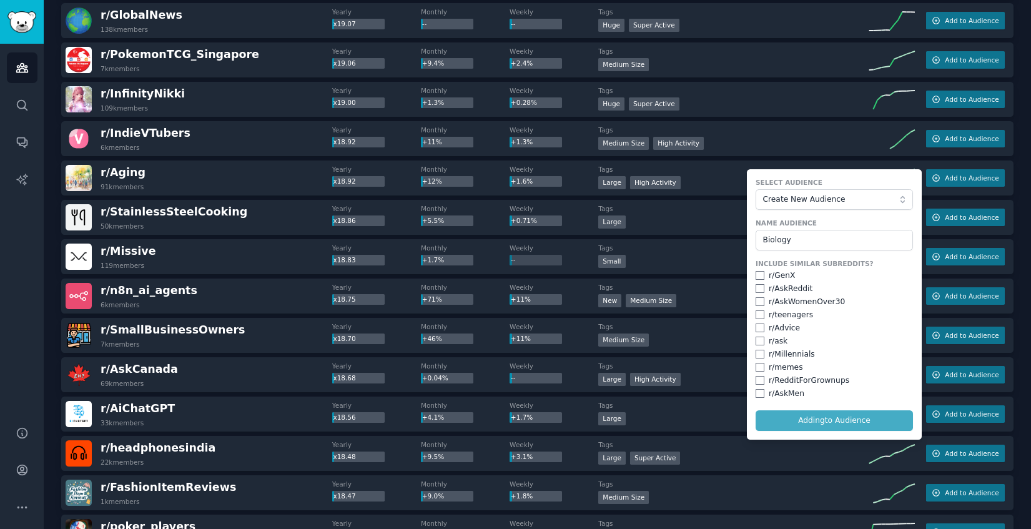
checkbox input "false"
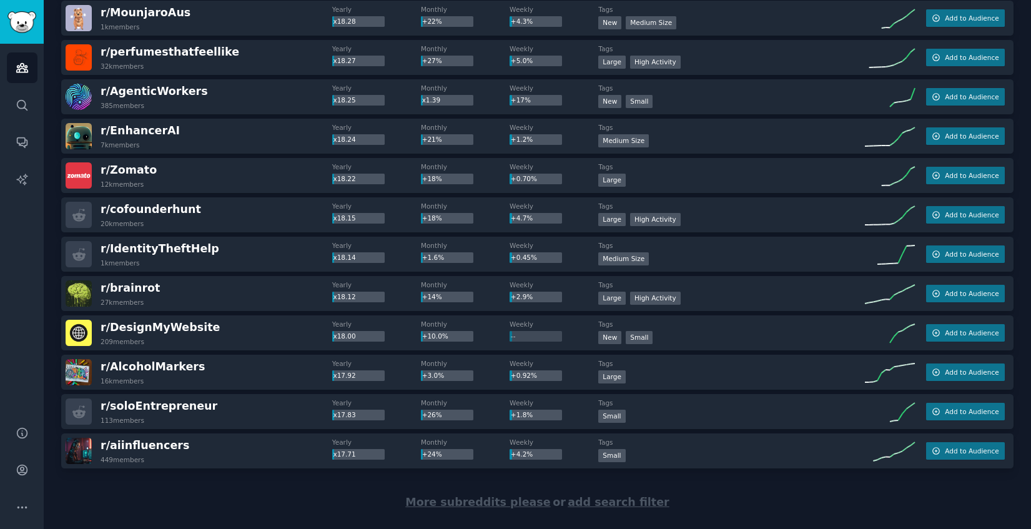
scroll to position [9496, 0]
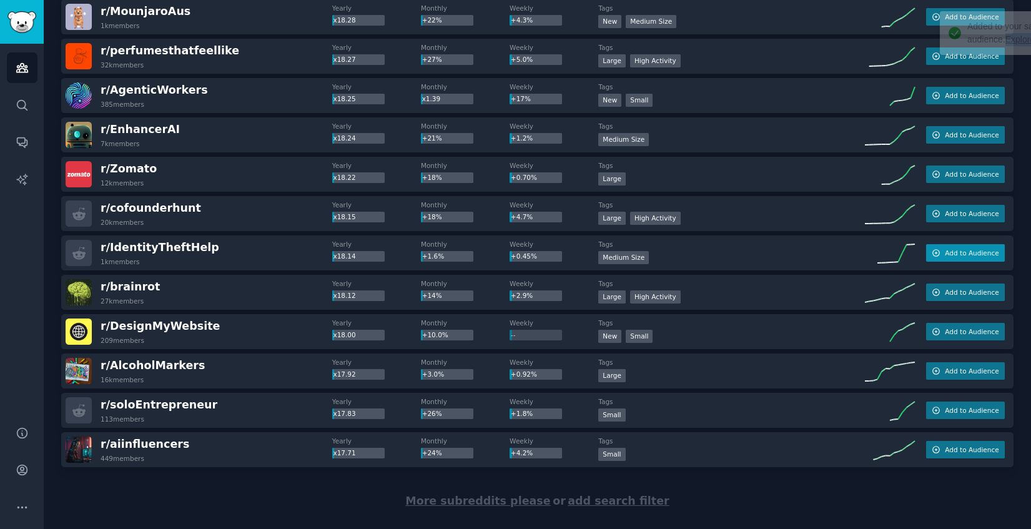
click at [996, 249] on button "Add to Audience" at bounding box center [965, 252] width 79 height 17
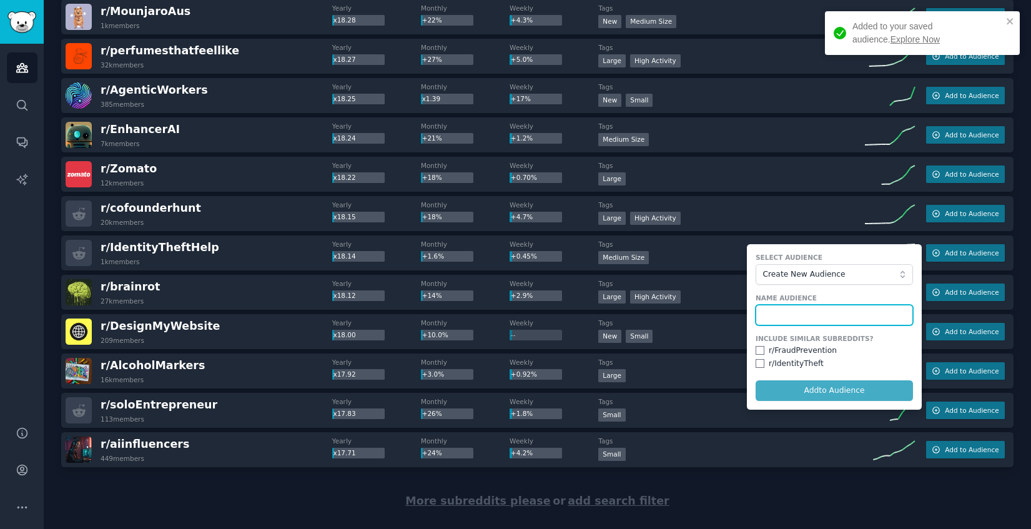
click at [788, 317] on input "text" at bounding box center [833, 315] width 157 height 21
type input "Technology"
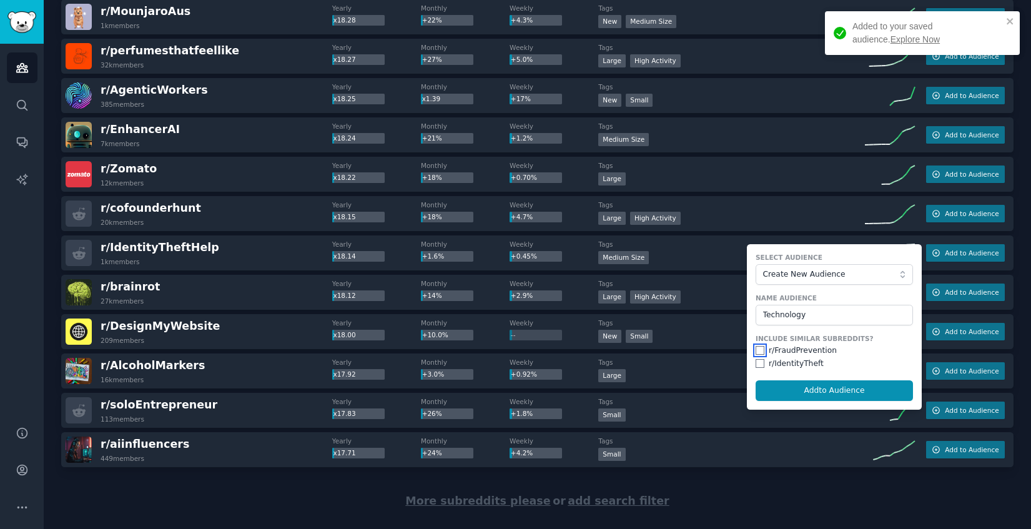
click at [758, 349] on input "checkbox" at bounding box center [759, 350] width 9 height 9
checkbox input "true"
click at [757, 365] on input "checkbox" at bounding box center [759, 363] width 9 height 9
checkbox input "true"
click at [803, 387] on button "Add to Audience" at bounding box center [833, 390] width 157 height 21
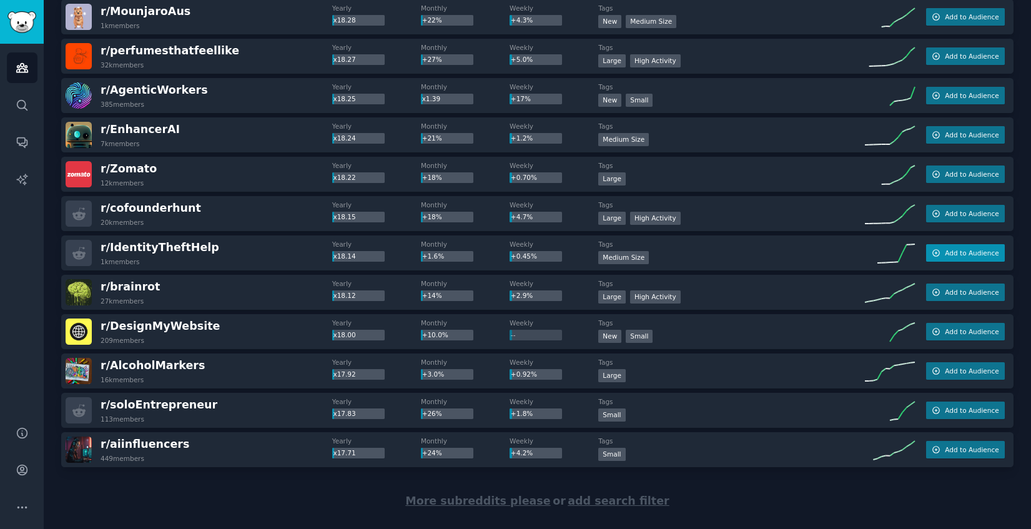
click at [990, 256] on span "Add to Audience" at bounding box center [972, 252] width 54 height 9
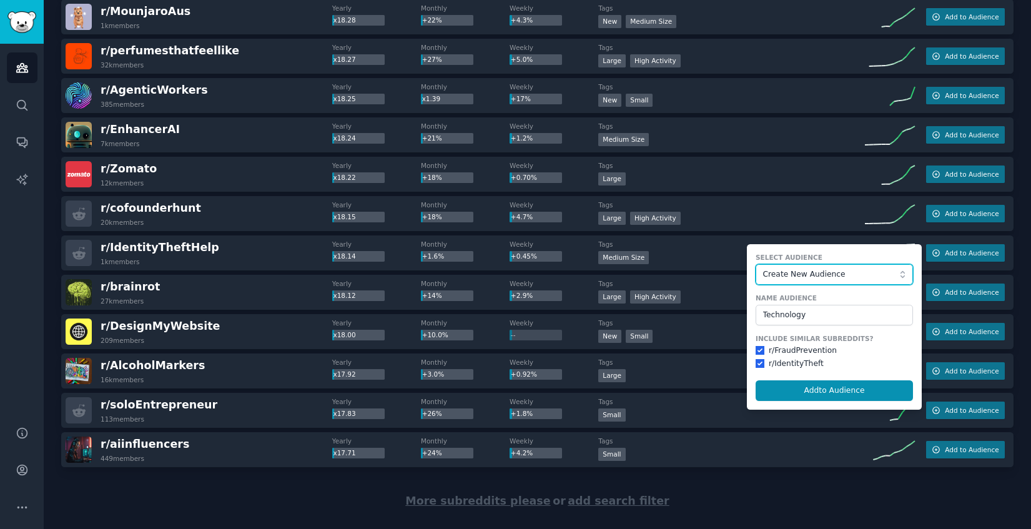
click at [846, 271] on span "Create New Audience" at bounding box center [831, 274] width 137 height 11
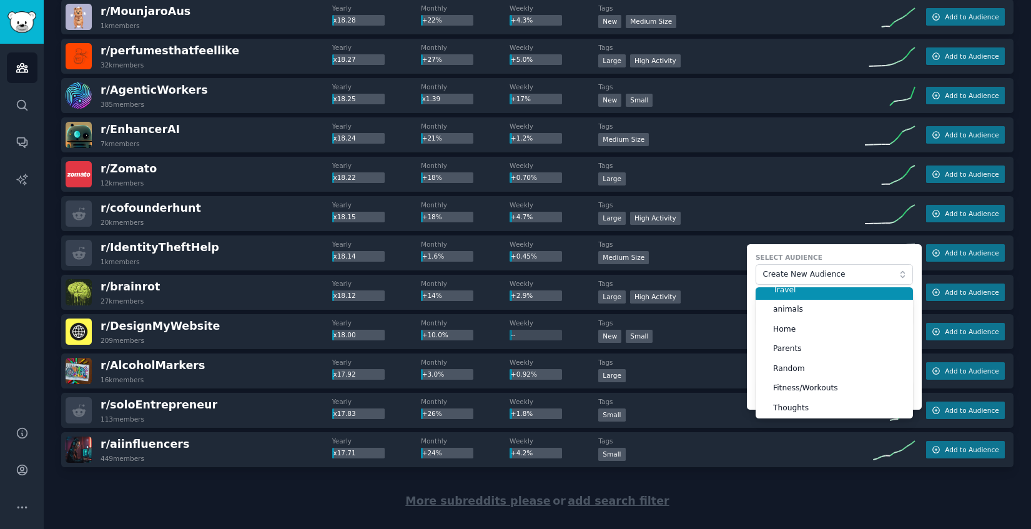
scroll to position [77, 0]
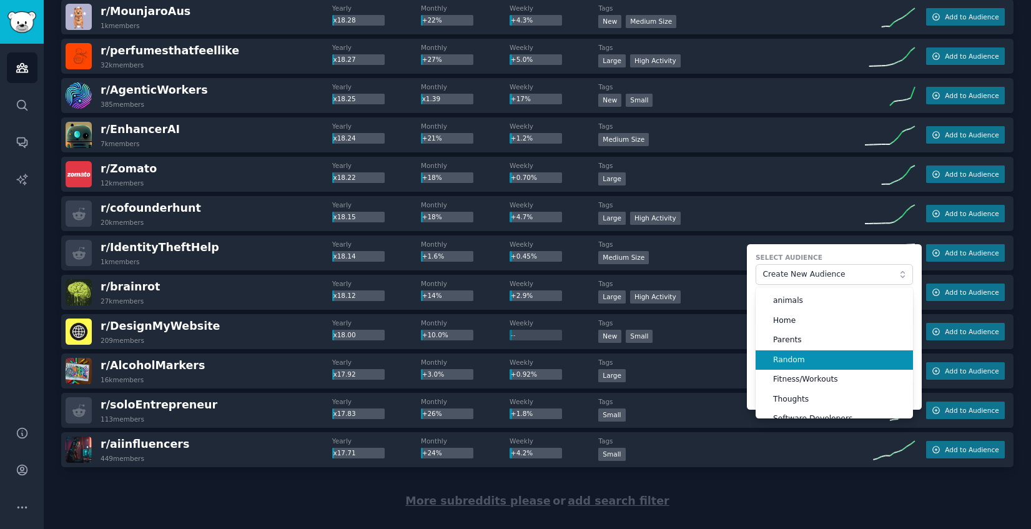
click at [825, 358] on span "Random" at bounding box center [838, 360] width 131 height 11
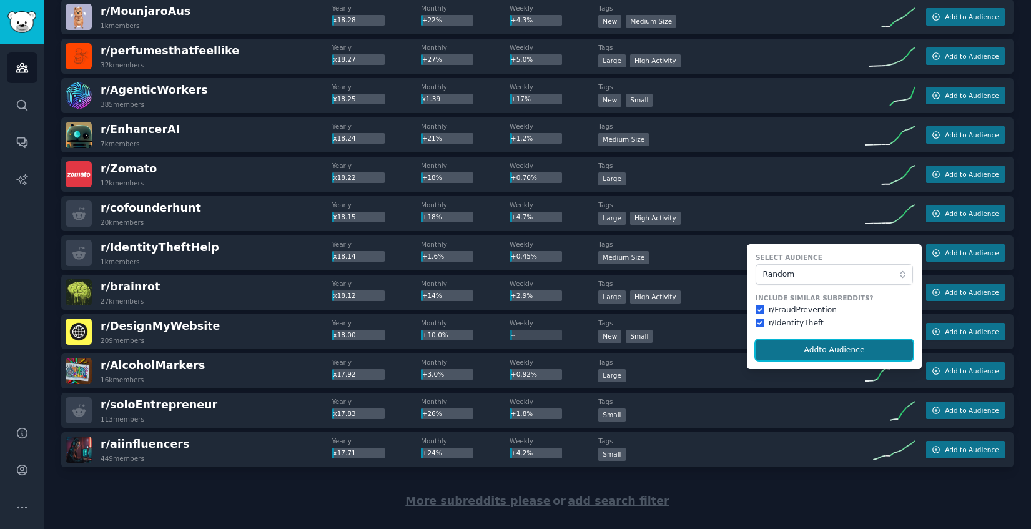
click at [822, 345] on button "Add to Audience" at bounding box center [833, 350] width 157 height 21
checkbox input "false"
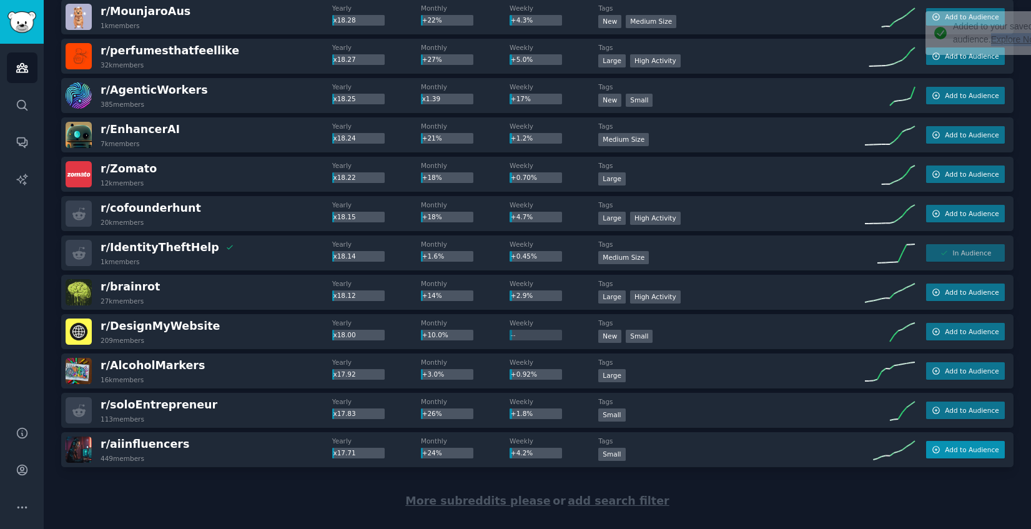
click at [969, 447] on span "Add to Audience" at bounding box center [972, 449] width 54 height 9
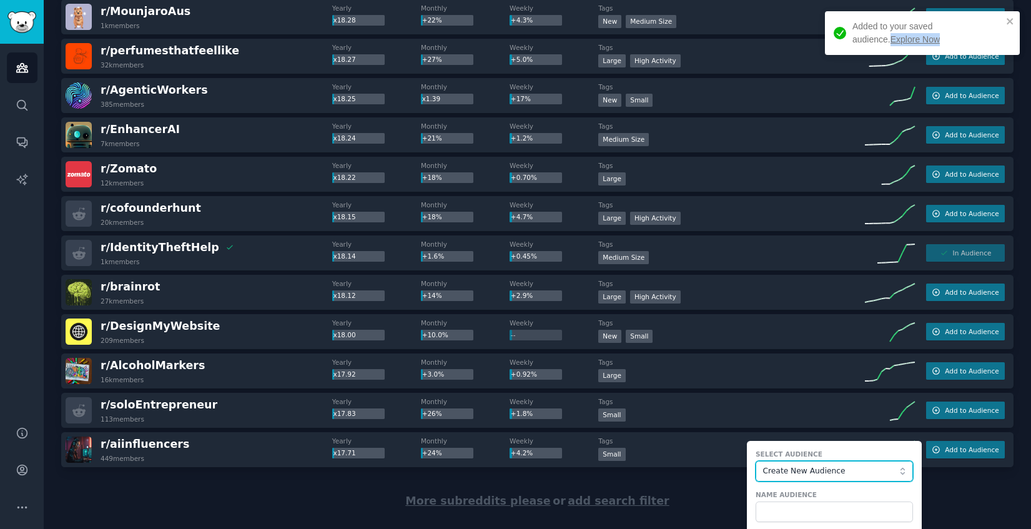
click at [852, 466] on span "Create New Audience" at bounding box center [831, 471] width 137 height 11
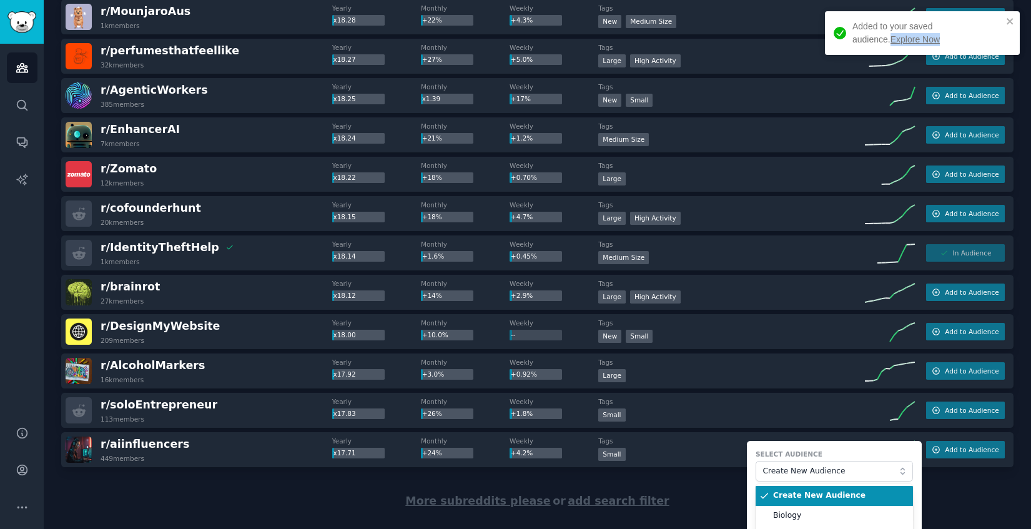
click at [857, 448] on form "Select Audience Create New Audience Create New Audience Biology Remote Work Tra…" at bounding box center [834, 501] width 175 height 120
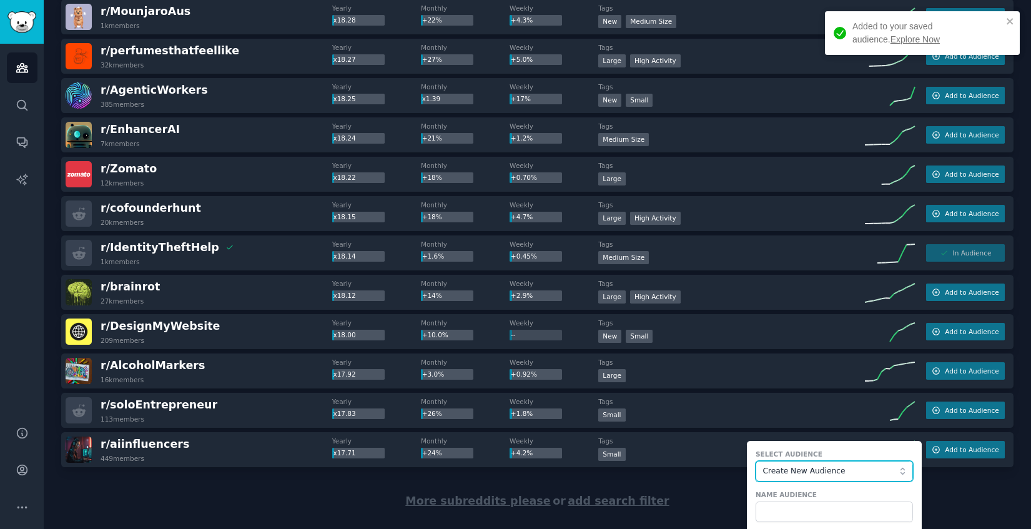
click at [848, 473] on span "Create New Audience" at bounding box center [831, 471] width 137 height 11
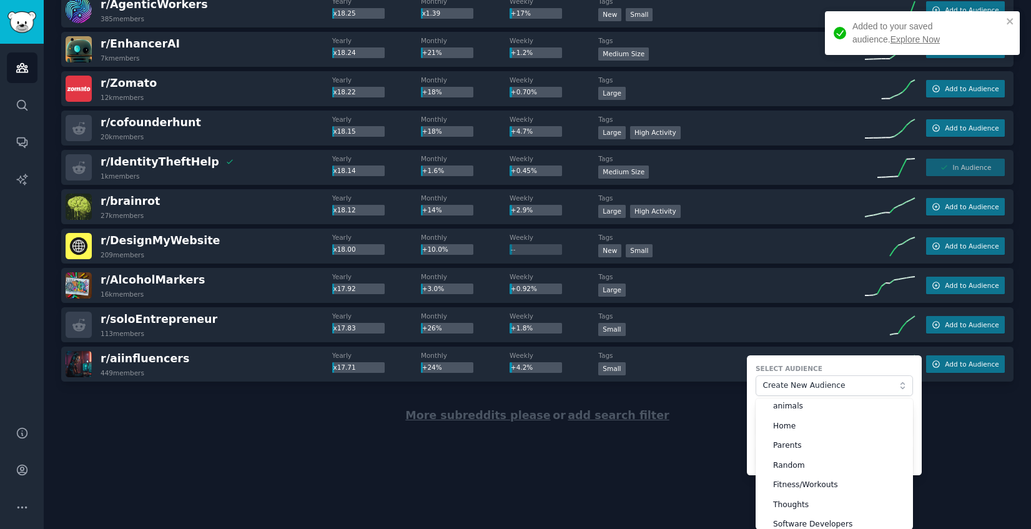
scroll to position [89, 0]
click at [654, 481] on main "Audiences Info New Saved Curated Trending Top Subreddits Top Subreddits Largest…" at bounding box center [537, 264] width 987 height 529
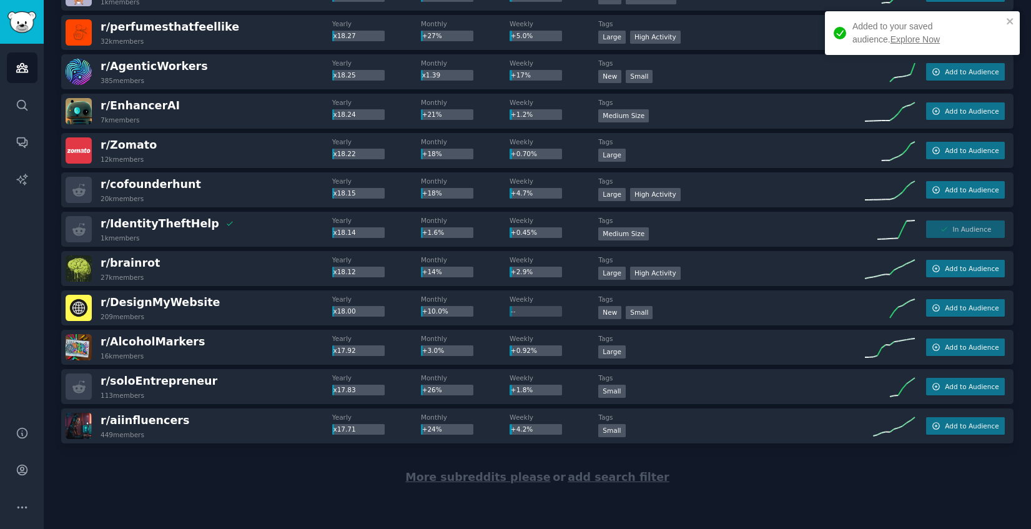
scroll to position [9519, 0]
click at [963, 424] on span "Add to Audience" at bounding box center [972, 426] width 54 height 9
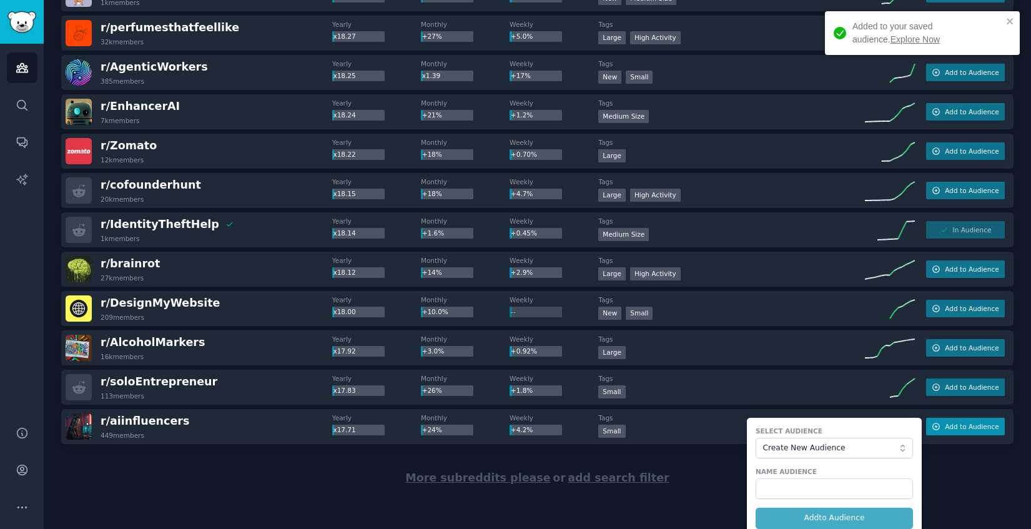
scroll to position [9527, 0]
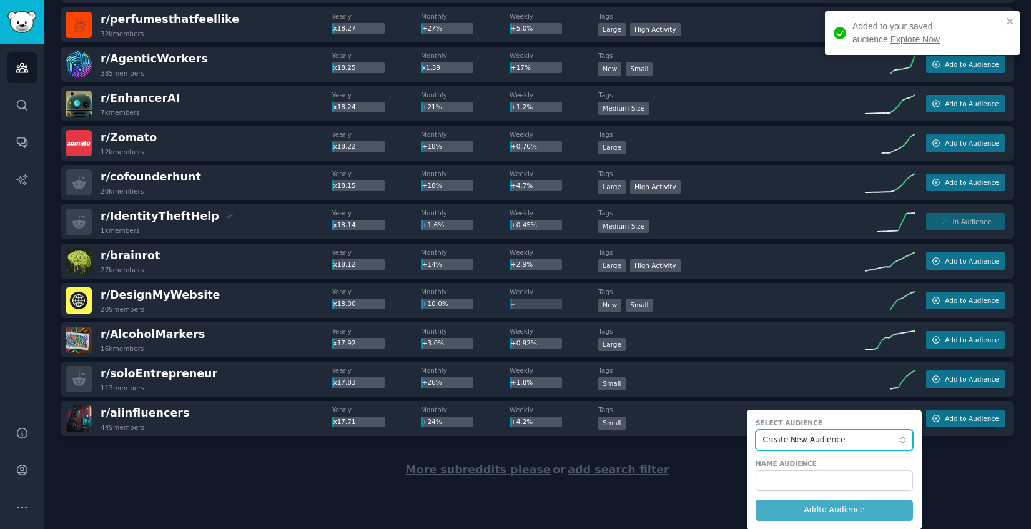
click at [797, 438] on span "Create New Audience" at bounding box center [831, 440] width 137 height 11
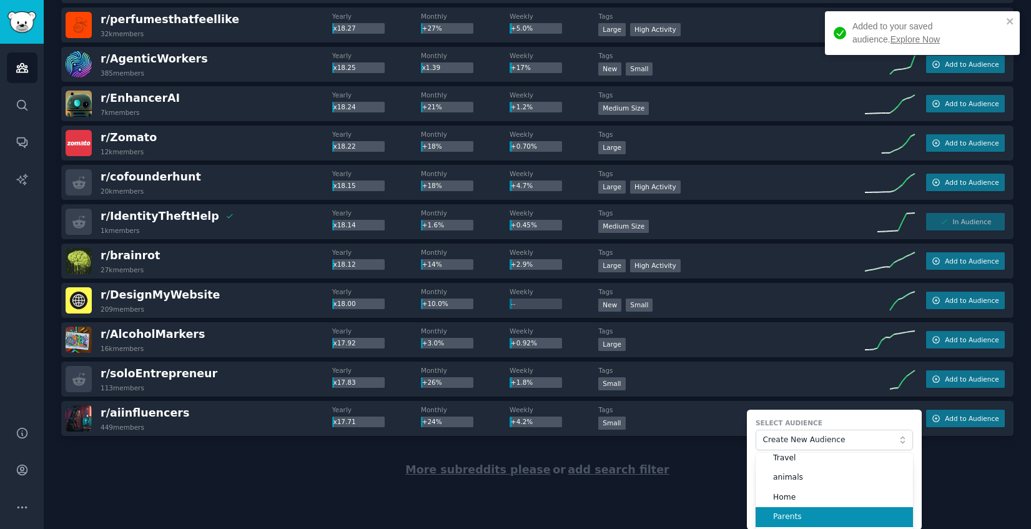
scroll to position [89, 0]
click at [215, 493] on div "More subreddits please or add search filter" at bounding box center [537, 470] width 952 height 68
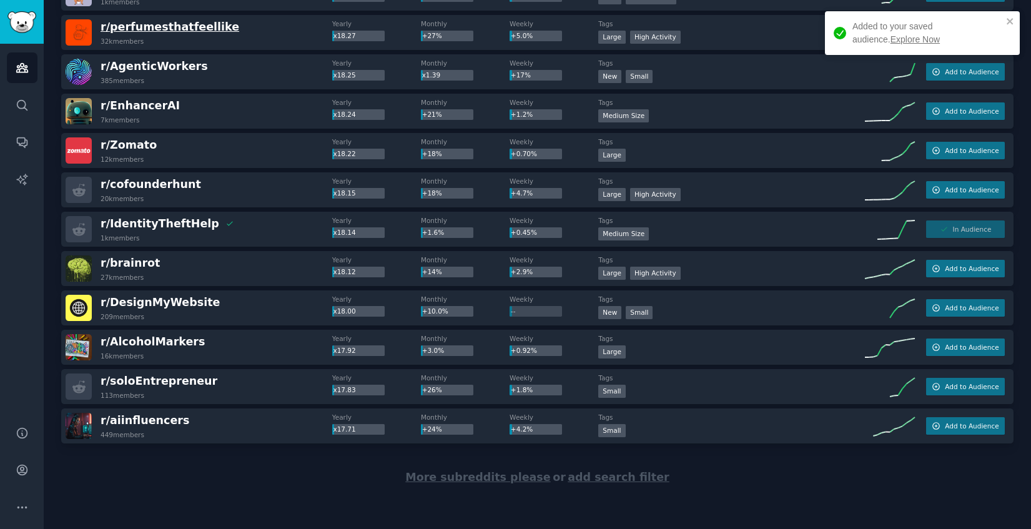
scroll to position [9519, 0]
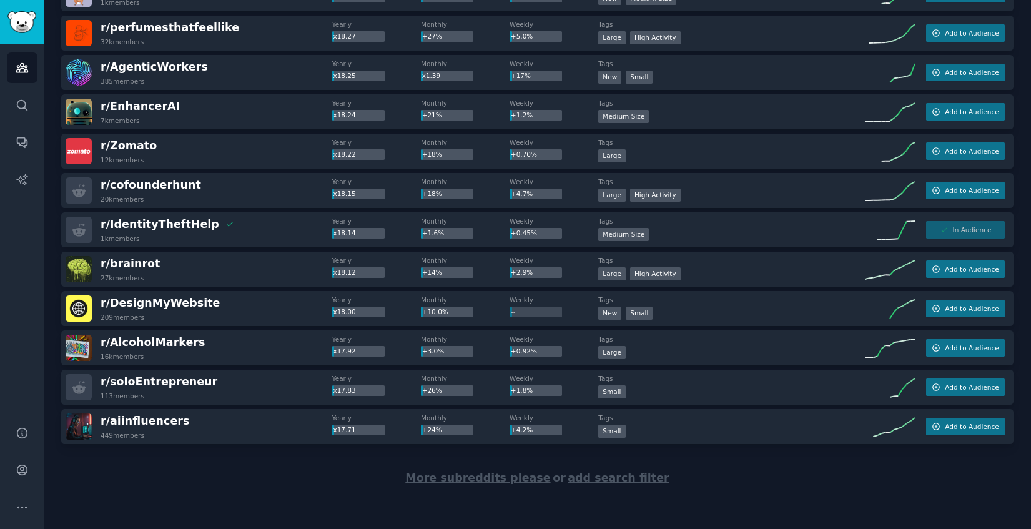
click at [501, 478] on span "More subreddits please" at bounding box center [477, 477] width 145 height 12
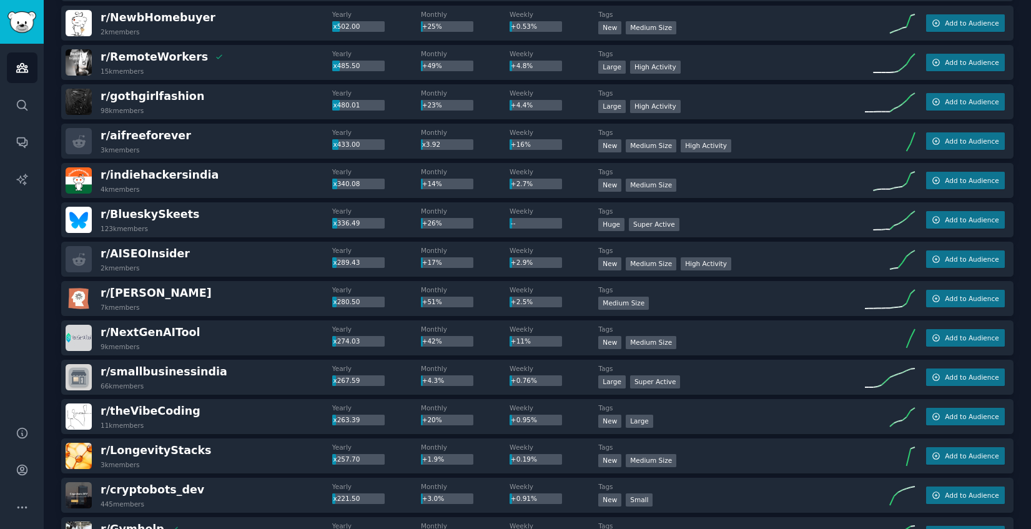
scroll to position [0, 0]
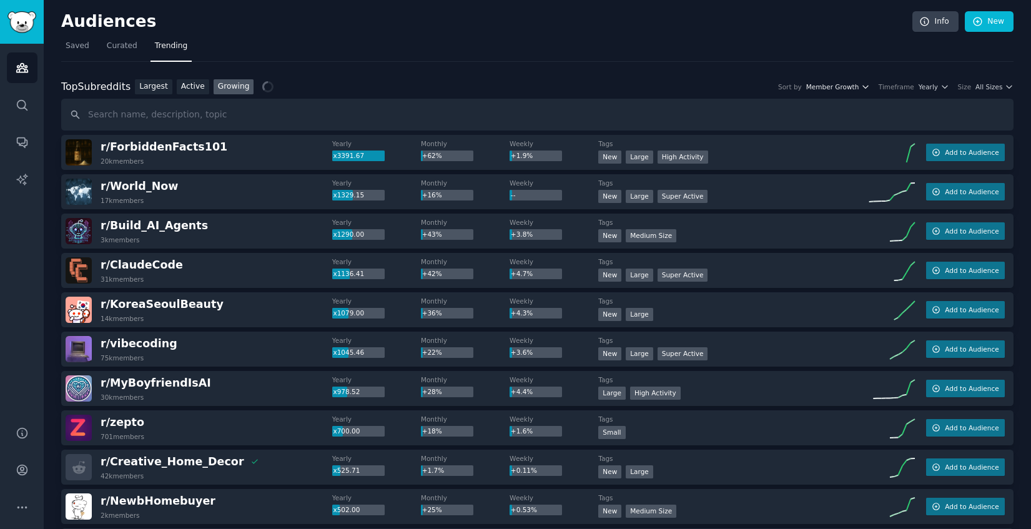
click at [862, 91] on icon "button" at bounding box center [865, 86] width 9 height 9
click at [932, 88] on span "Yearly" at bounding box center [927, 86] width 19 height 9
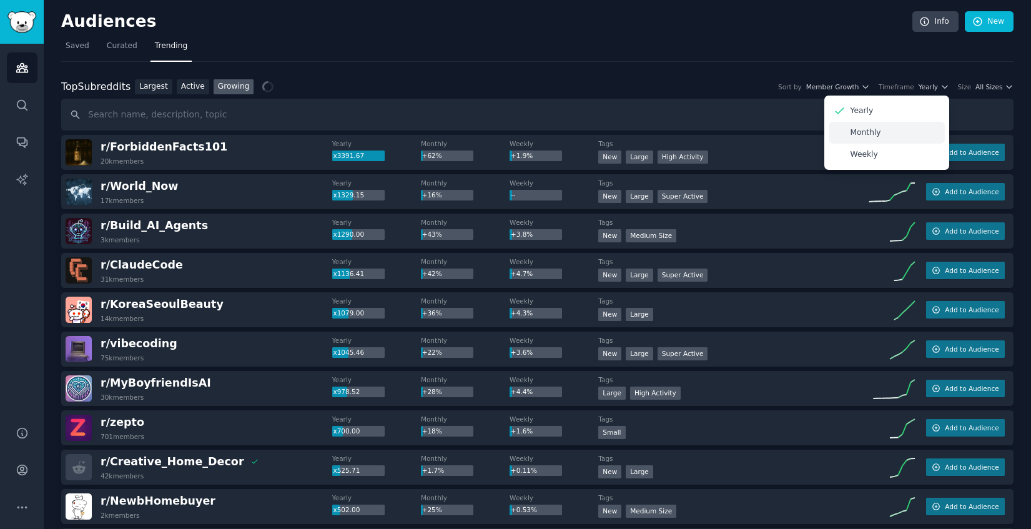
click at [907, 136] on div "Monthly" at bounding box center [886, 133] width 116 height 22
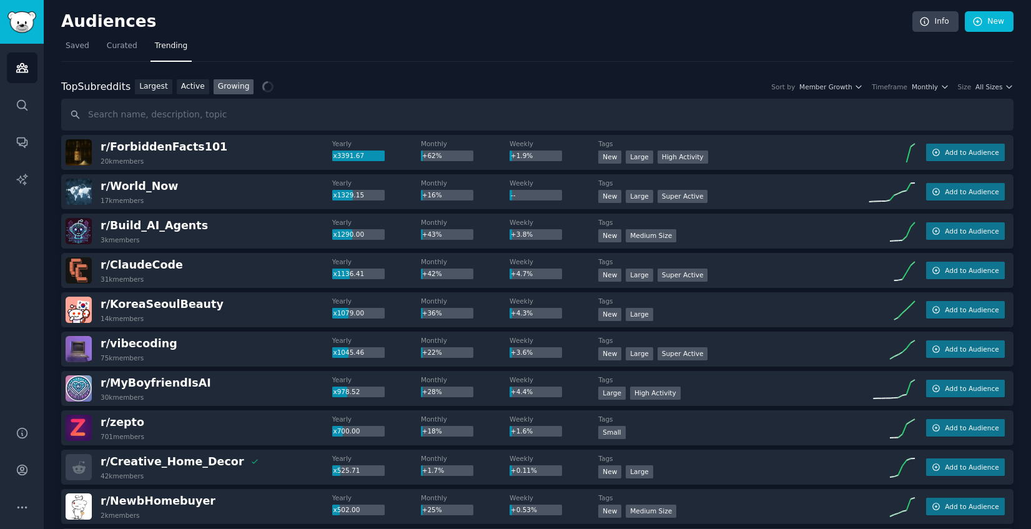
click at [986, 93] on div "Top Subreddits Top Subreddits Largest Active Growing Sort by Member Growth Time…" at bounding box center [537, 87] width 952 height 16
click at [994, 86] on span "All Sizes" at bounding box center [988, 86] width 27 height 9
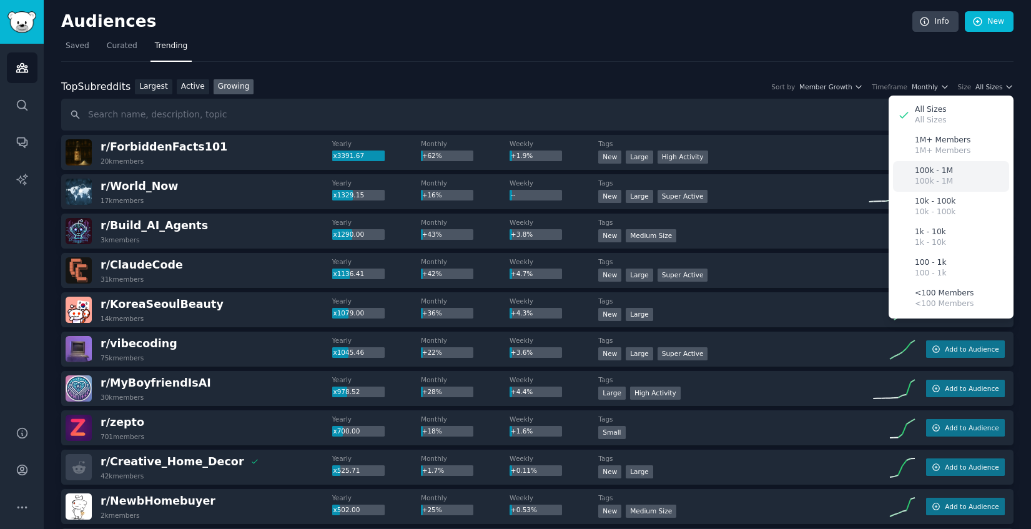
click at [980, 175] on div "100k - 1M 100k - 1M" at bounding box center [951, 176] width 116 height 31
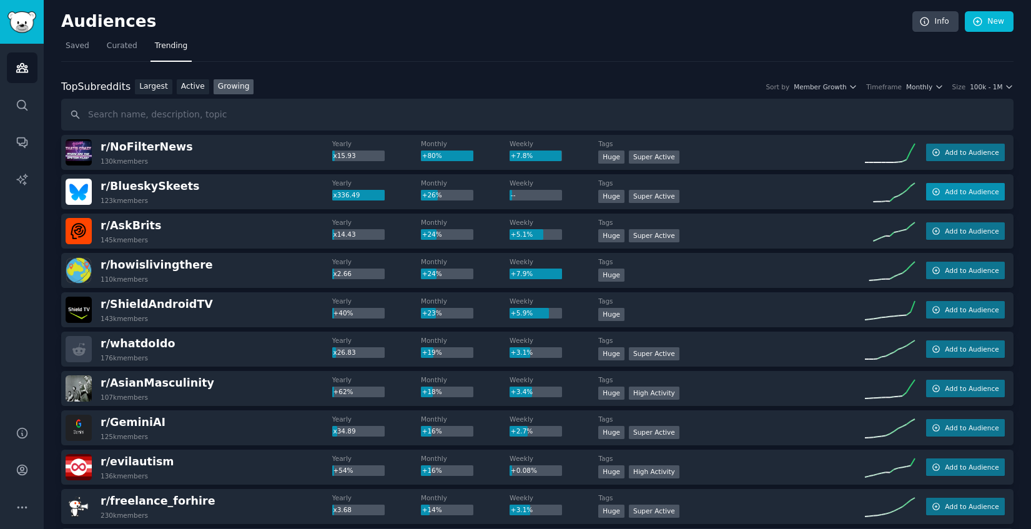
click at [995, 192] on button "Add to Audience" at bounding box center [965, 191] width 79 height 17
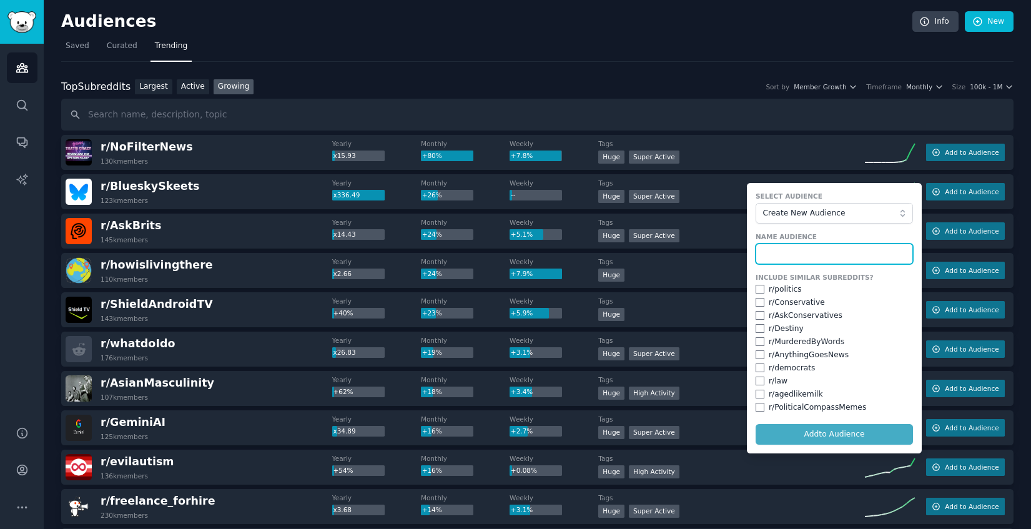
click at [851, 250] on input "text" at bounding box center [833, 253] width 157 height 21
type input "sky"
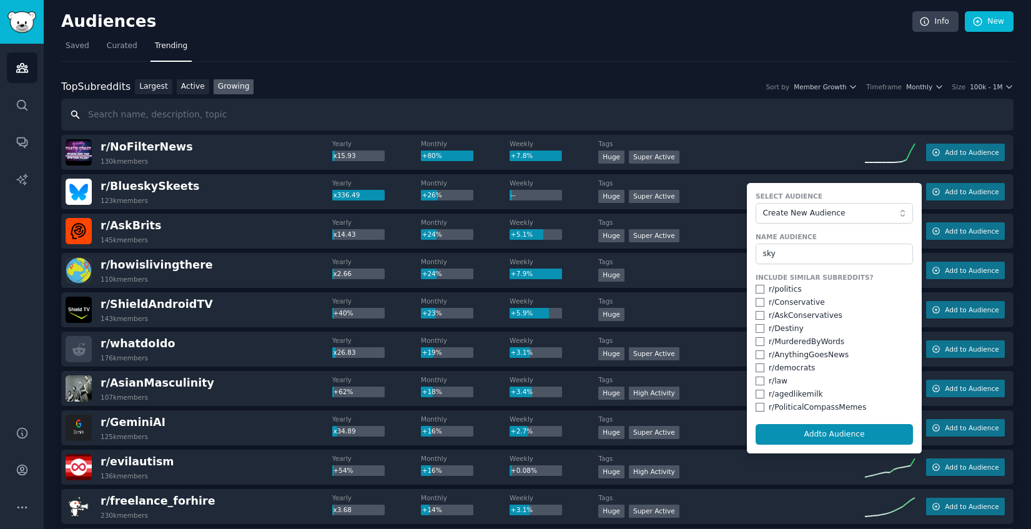
click at [320, 119] on input "text" at bounding box center [537, 115] width 952 height 32
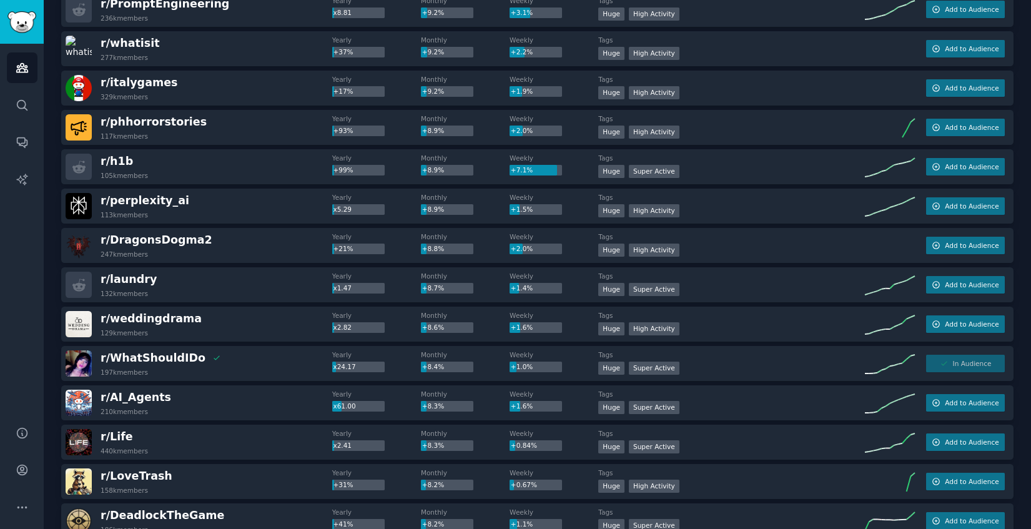
scroll to position [1179, 0]
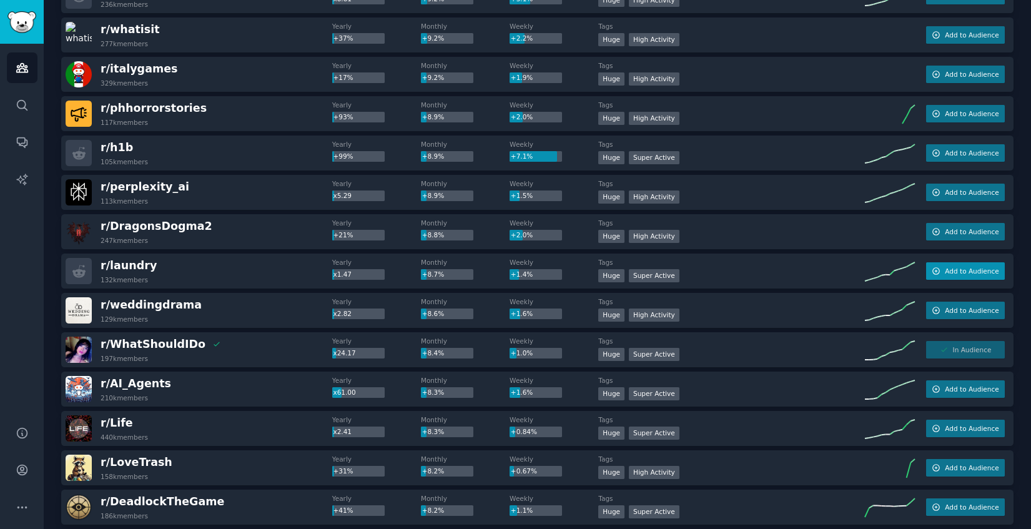
click at [991, 274] on span "Add to Audience" at bounding box center [972, 271] width 54 height 9
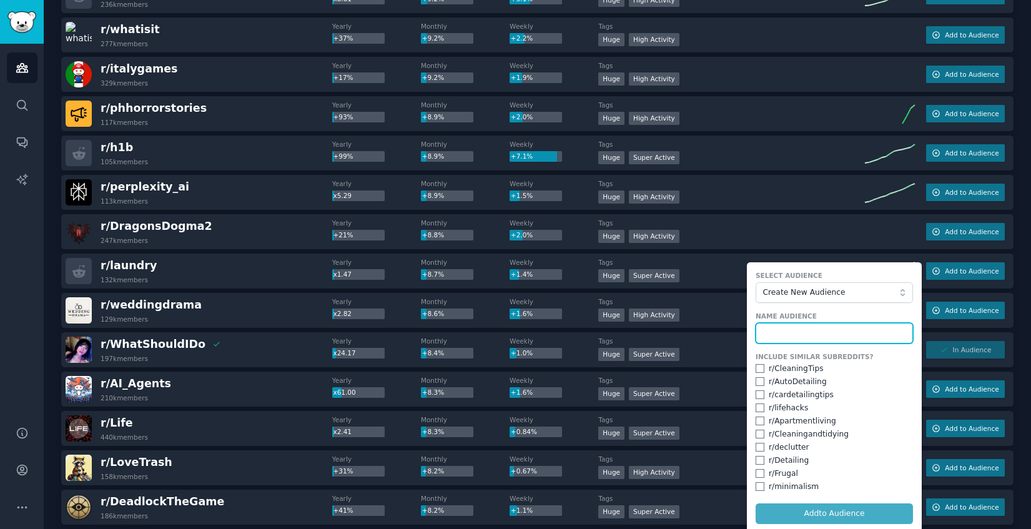
click at [823, 336] on input "text" at bounding box center [833, 333] width 157 height 21
type input "laundry"
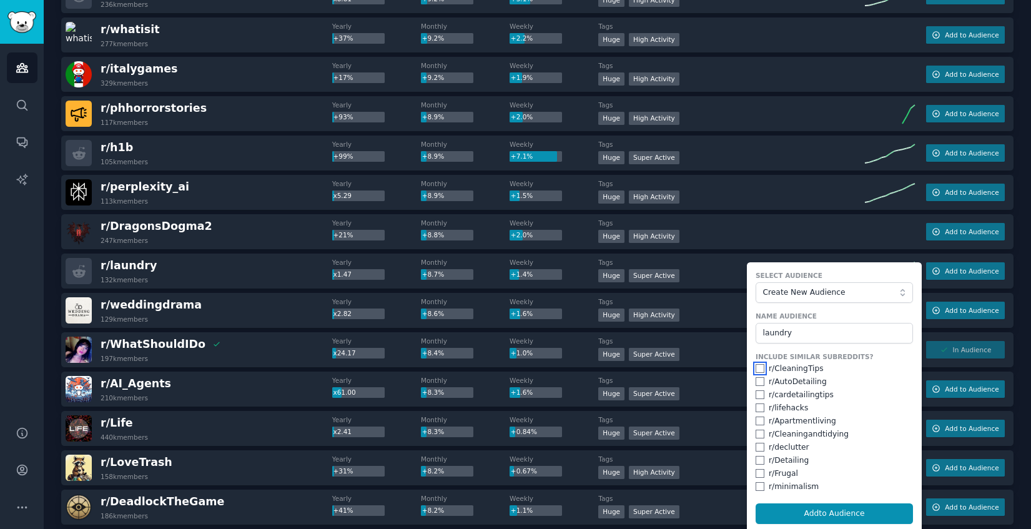
click at [755, 370] on input "checkbox" at bounding box center [759, 368] width 9 height 9
checkbox input "true"
click at [755, 474] on input "checkbox" at bounding box center [759, 473] width 9 height 9
checkbox input "true"
click at [755, 459] on input "checkbox" at bounding box center [759, 460] width 9 height 9
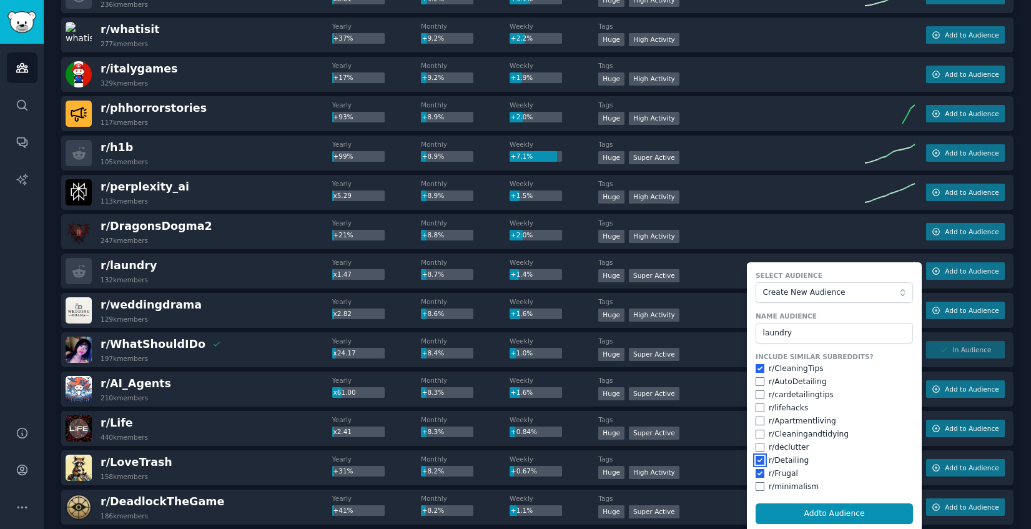
checkbox input "true"
click at [755, 447] on input "checkbox" at bounding box center [759, 447] width 9 height 9
checkbox input "true"
click at [757, 435] on input "checkbox" at bounding box center [759, 434] width 9 height 9
checkbox input "true"
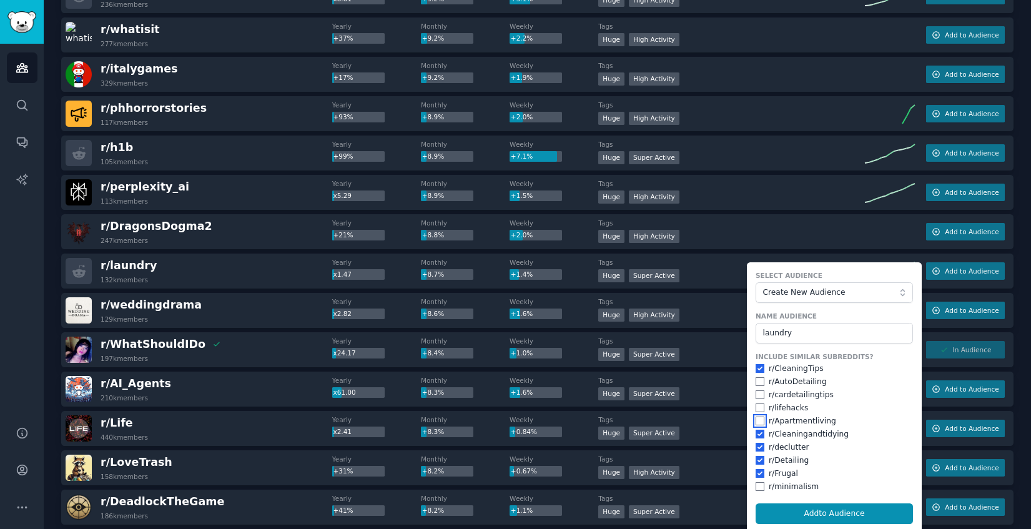
click at [755, 418] on input "checkbox" at bounding box center [759, 420] width 9 height 9
checkbox input "true"
click at [755, 395] on input "checkbox" at bounding box center [759, 394] width 9 height 9
checkbox input "true"
click at [756, 489] on input "checkbox" at bounding box center [759, 486] width 9 height 9
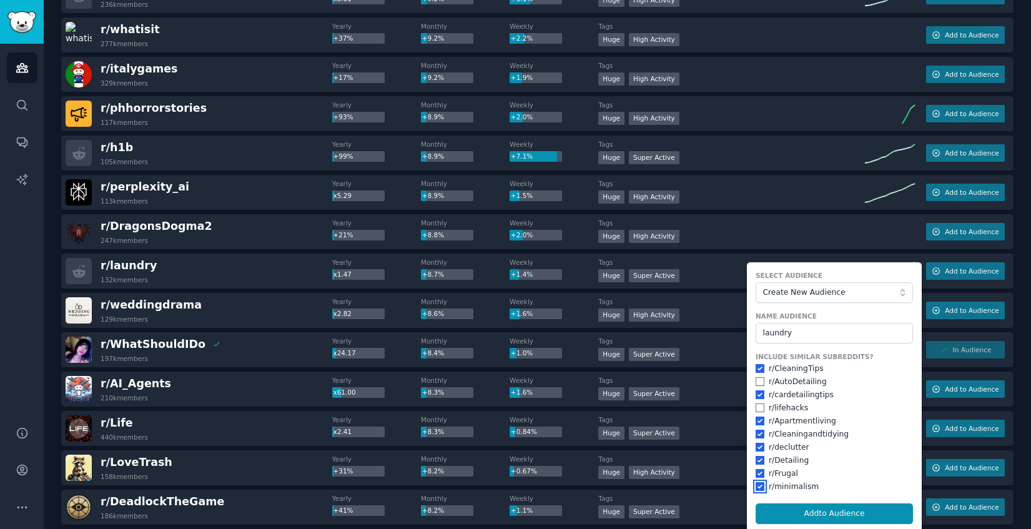
checkbox input "true"
click at [806, 511] on button "Add to Audience" at bounding box center [833, 513] width 157 height 21
checkbox input "false"
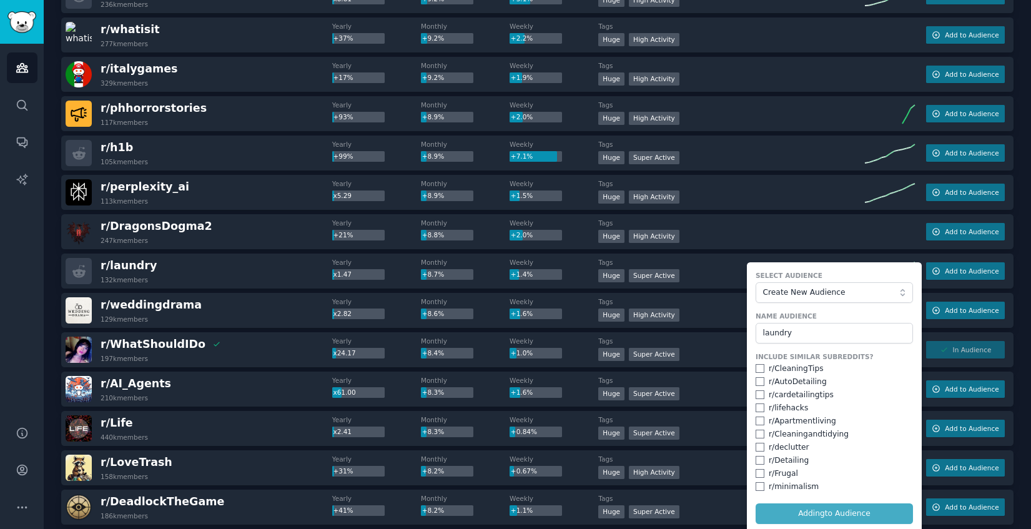
checkbox input "false"
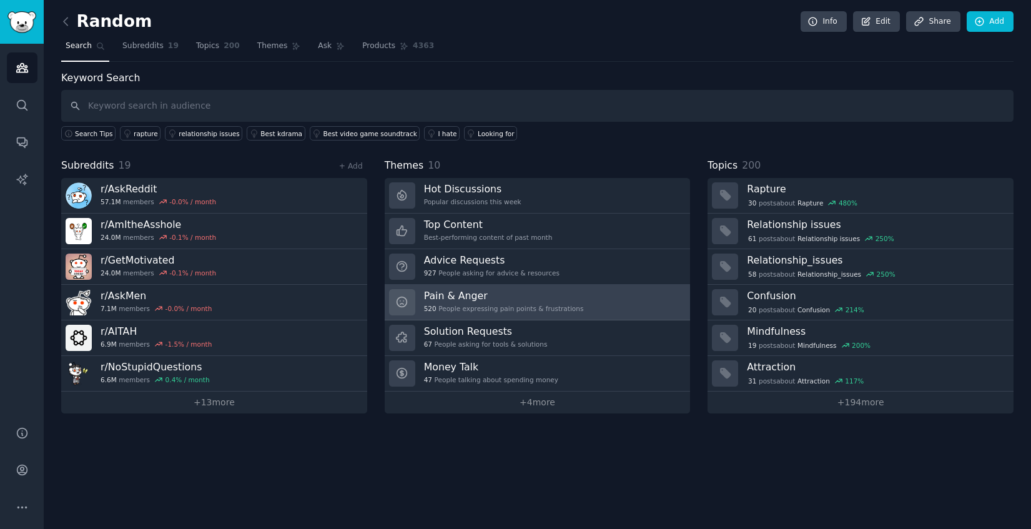
click at [530, 307] on div "520 People expressing pain points & frustrations" at bounding box center [504, 308] width 160 height 9
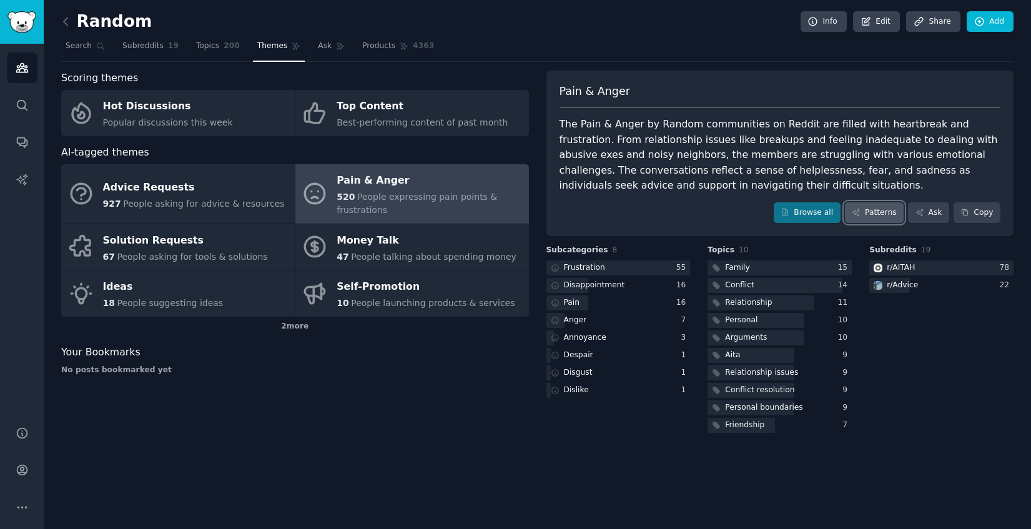
click at [876, 214] on link "Patterns" at bounding box center [874, 212] width 59 height 21
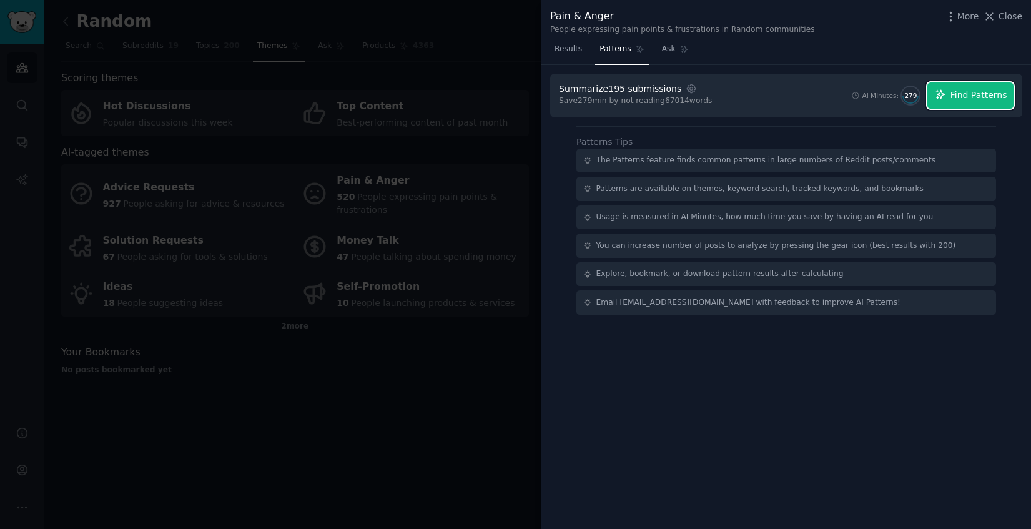
click at [986, 95] on span "Find Patterns" at bounding box center [978, 95] width 57 height 13
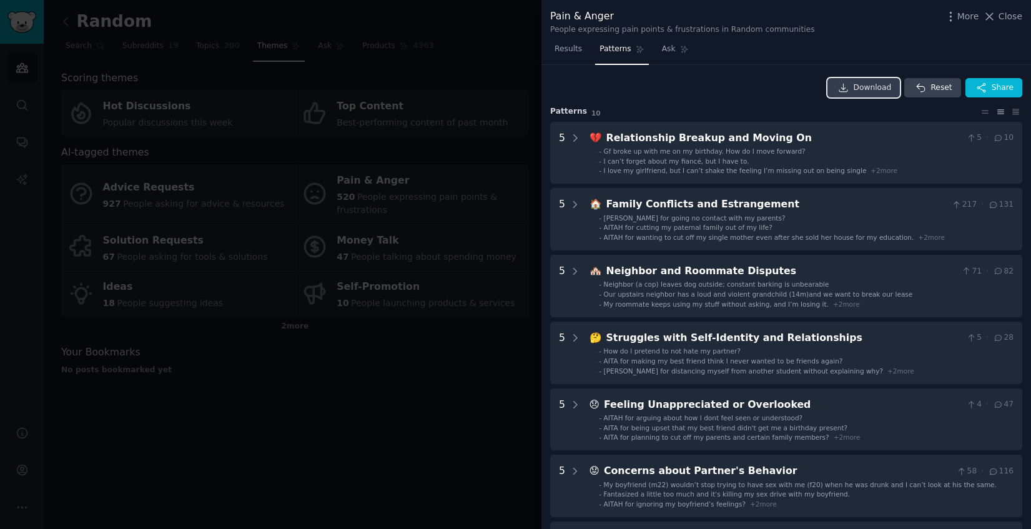
click at [867, 90] on span "Download" at bounding box center [872, 87] width 38 height 11
click at [159, 38] on div at bounding box center [515, 264] width 1031 height 529
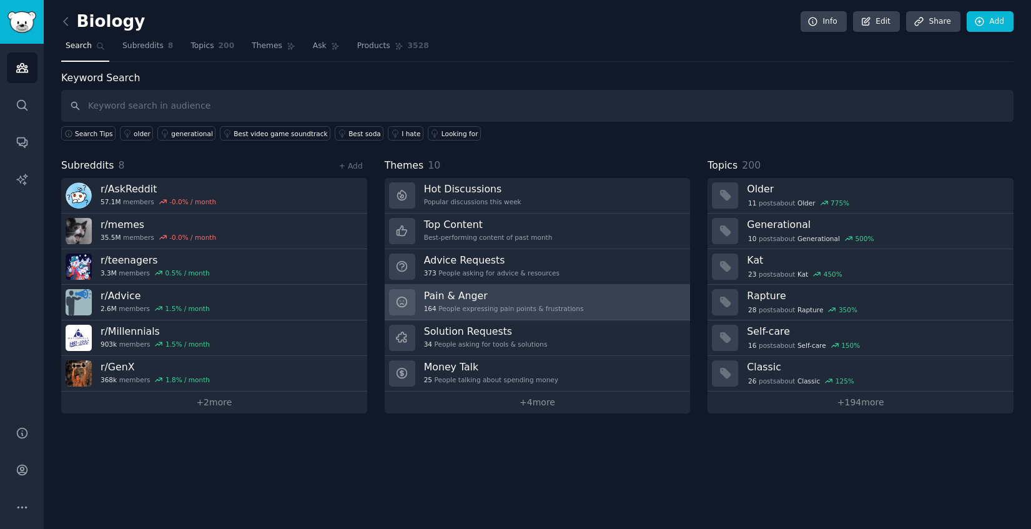
click at [578, 313] on link "Pain & Anger 164 People expressing pain points & frustrations" at bounding box center [538, 303] width 306 height 36
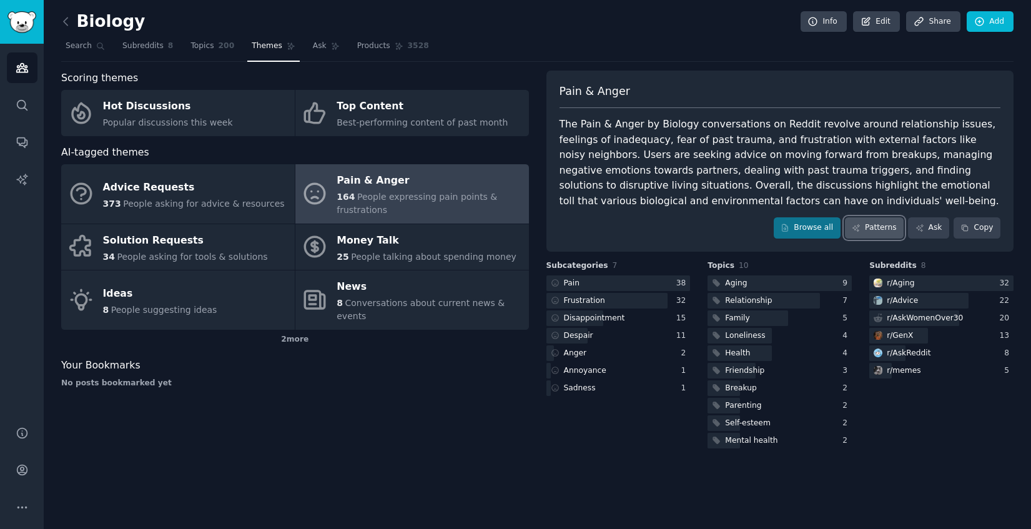
click at [881, 225] on link "Patterns" at bounding box center [874, 227] width 59 height 21
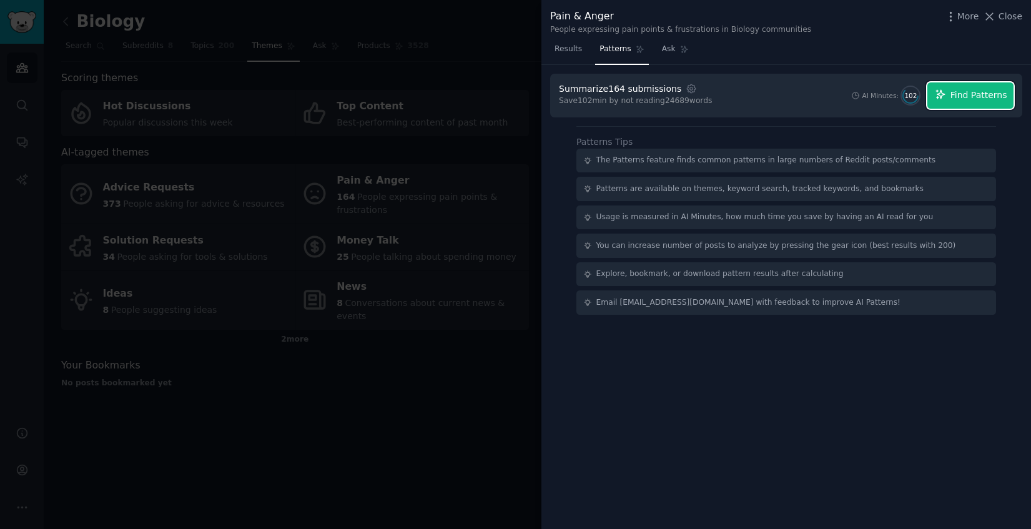
click at [986, 100] on span "Find Patterns" at bounding box center [978, 95] width 57 height 13
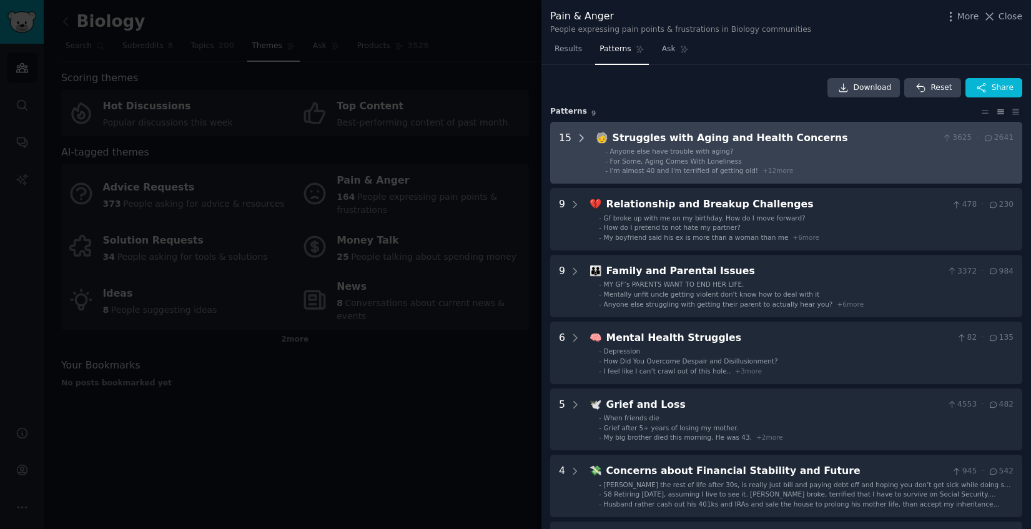
click at [582, 138] on icon at bounding box center [581, 137] width 11 height 11
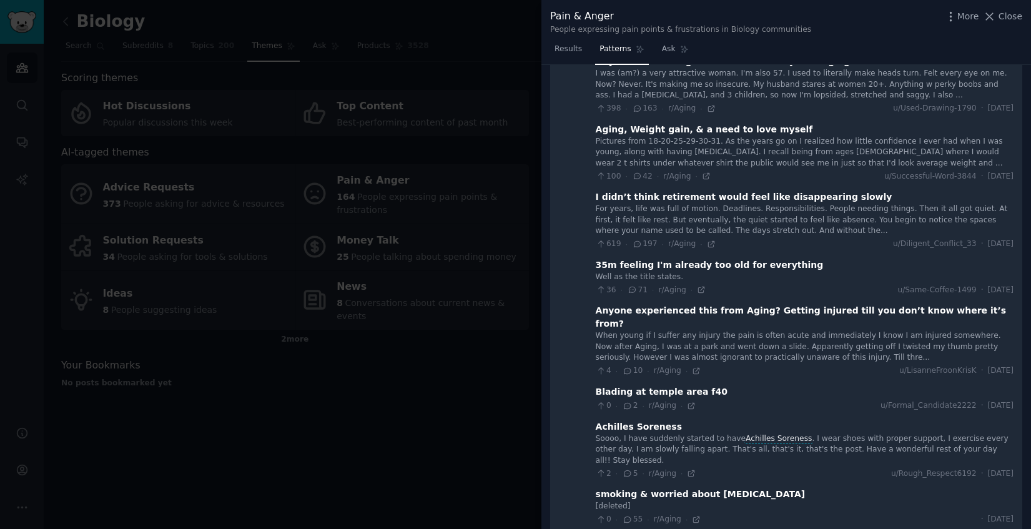
scroll to position [303, 0]
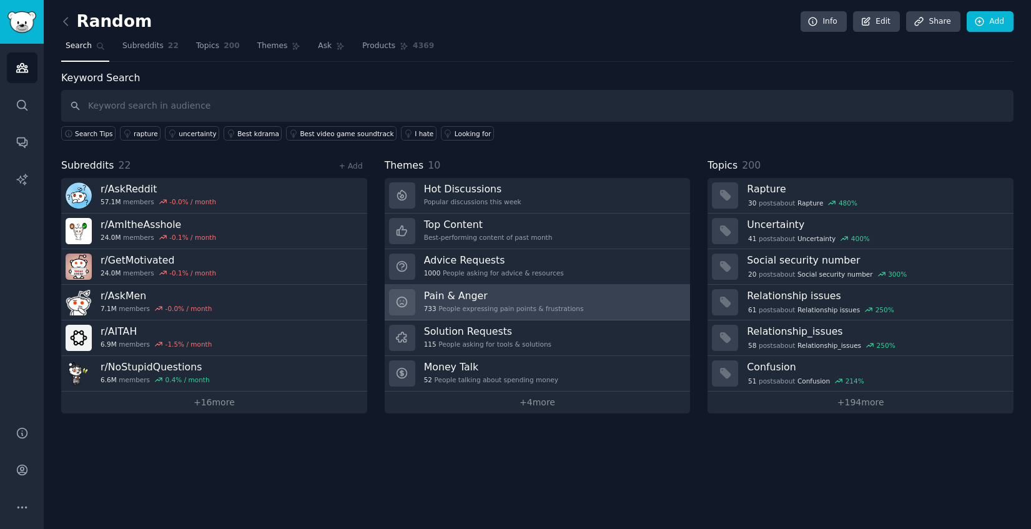
click at [517, 307] on div "733 People expressing pain points & frustrations" at bounding box center [504, 308] width 160 height 9
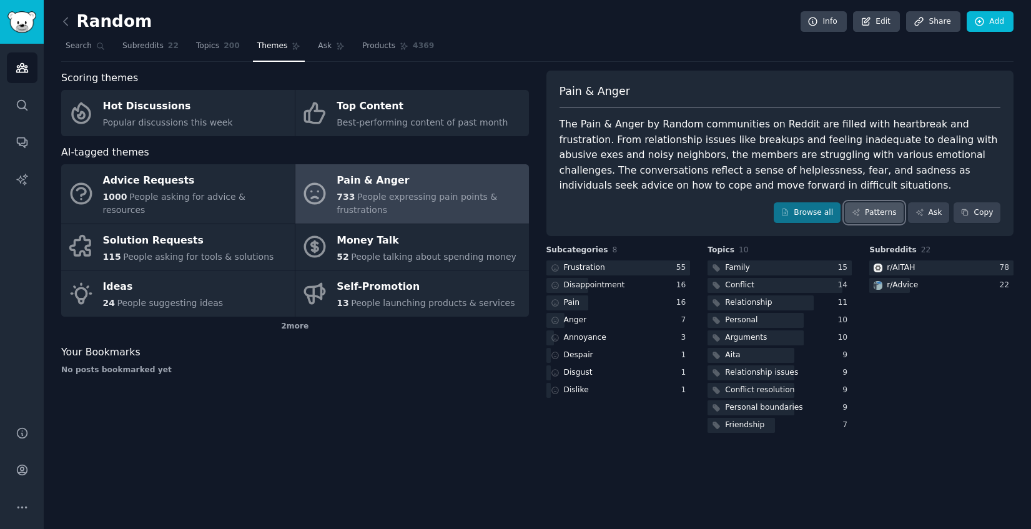
click at [872, 214] on link "Patterns" at bounding box center [874, 212] width 59 height 21
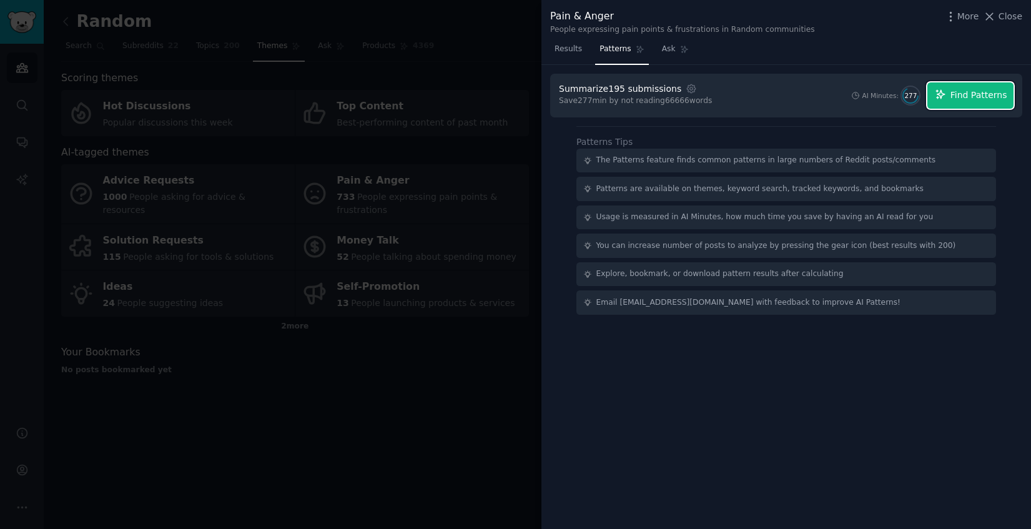
click at [982, 89] on span "Find Patterns" at bounding box center [978, 95] width 57 height 13
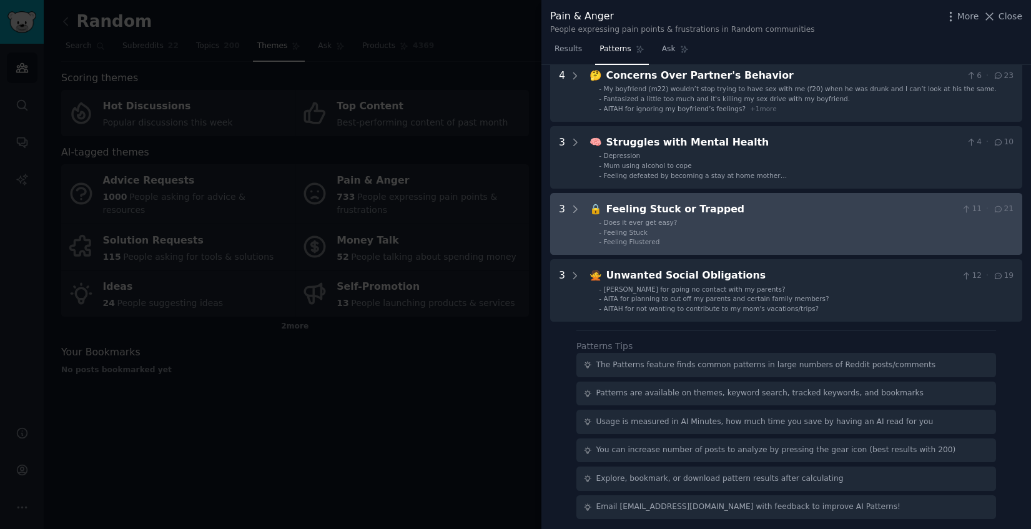
scroll to position [465, 0]
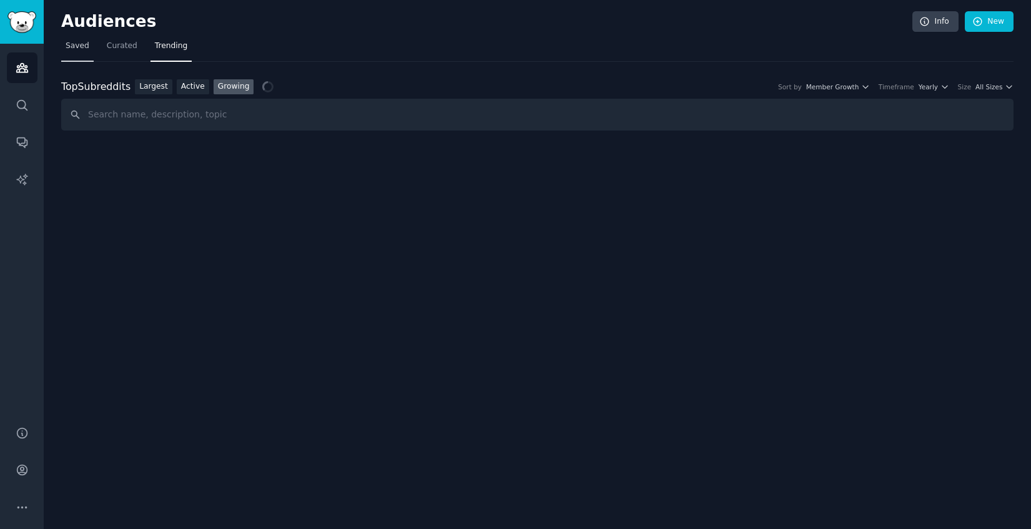
click at [71, 42] on span "Saved" at bounding box center [78, 46] width 24 height 11
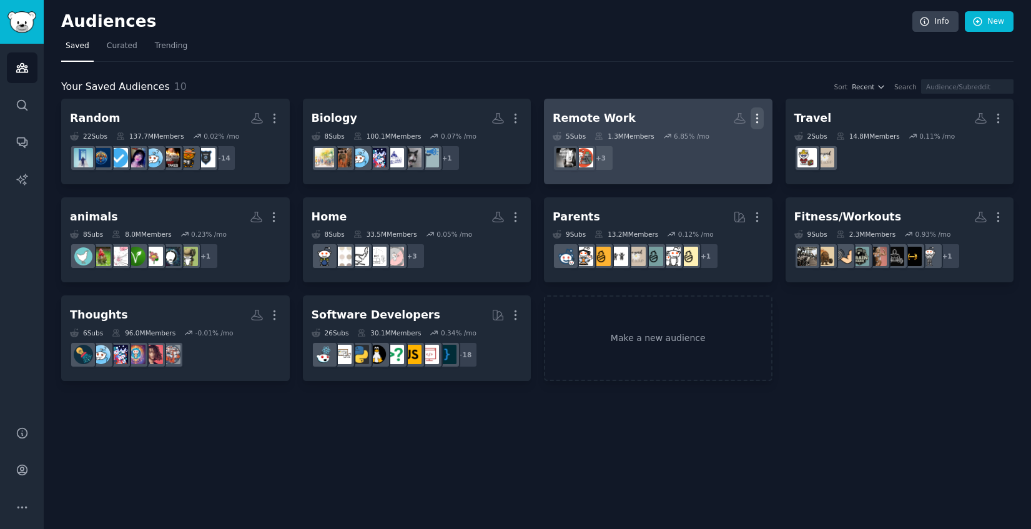
click at [761, 119] on icon "button" at bounding box center [756, 118] width 13 height 13
click at [720, 145] on p "Delete" at bounding box center [723, 144] width 29 height 13
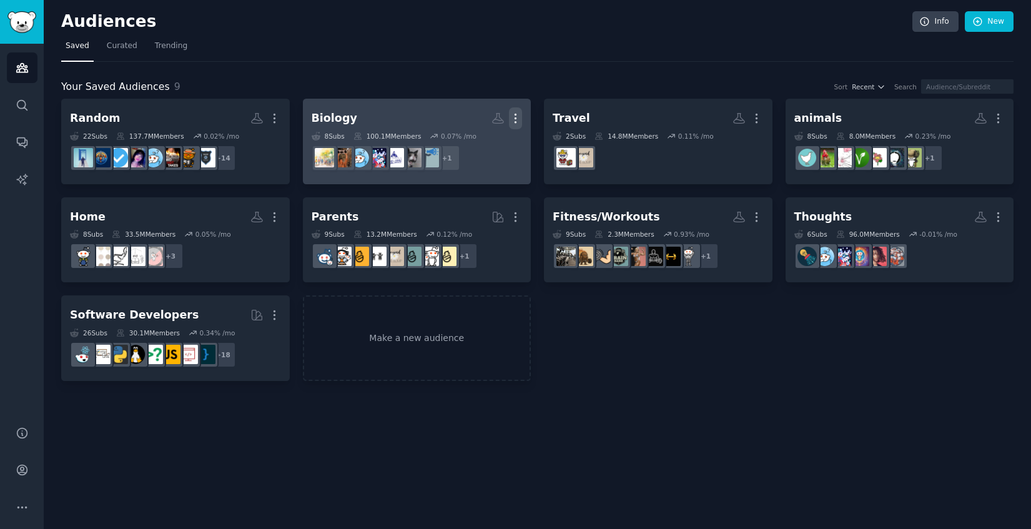
click at [514, 117] on icon "button" at bounding box center [515, 118] width 13 height 13
click at [486, 143] on p "Delete" at bounding box center [481, 144] width 29 height 13
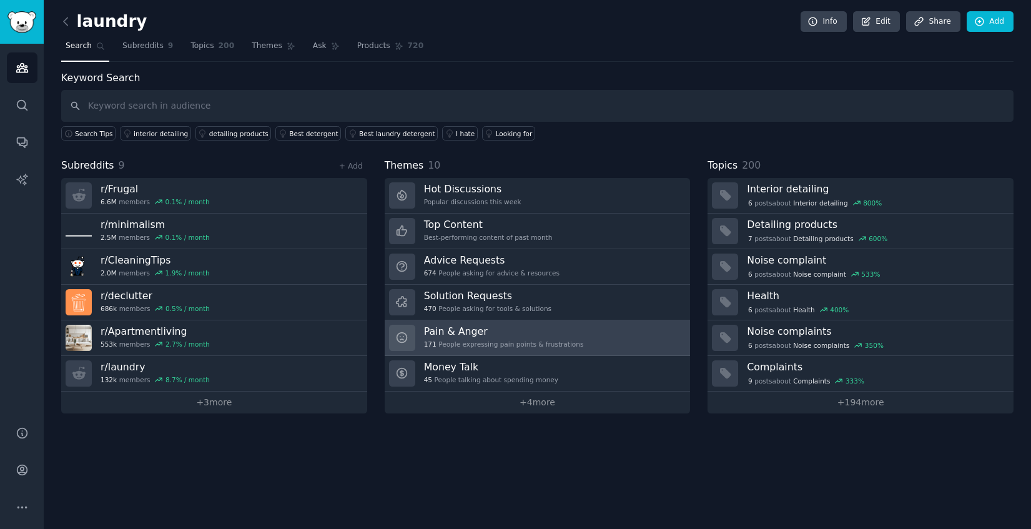
click at [557, 333] on h3 "Pain & Anger" at bounding box center [504, 331] width 160 height 13
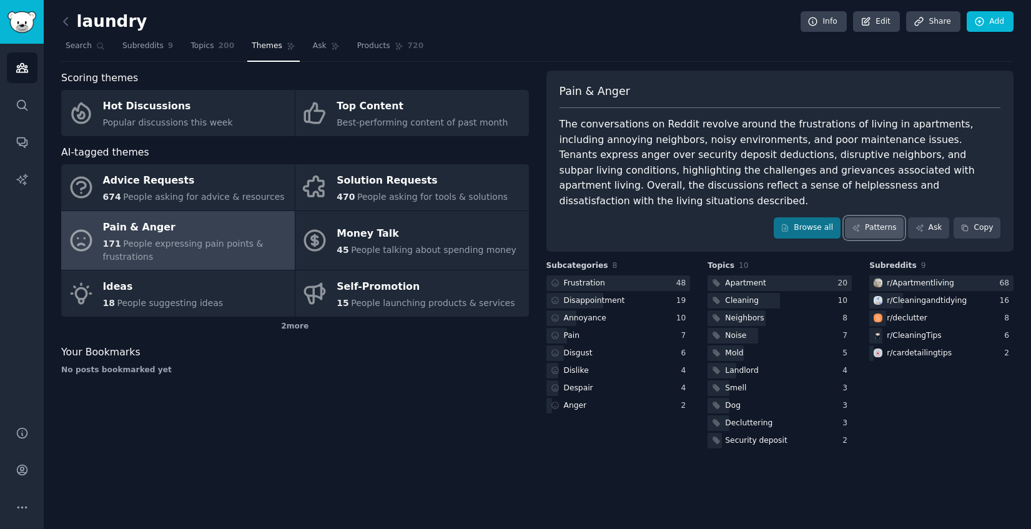
click at [885, 217] on link "Patterns" at bounding box center [874, 227] width 59 height 21
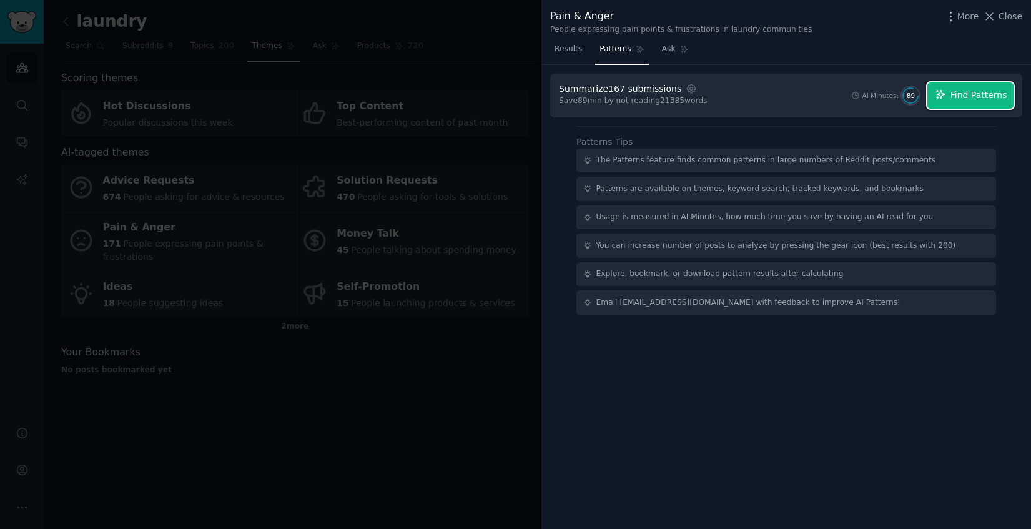
click at [981, 97] on span "Find Patterns" at bounding box center [978, 95] width 57 height 13
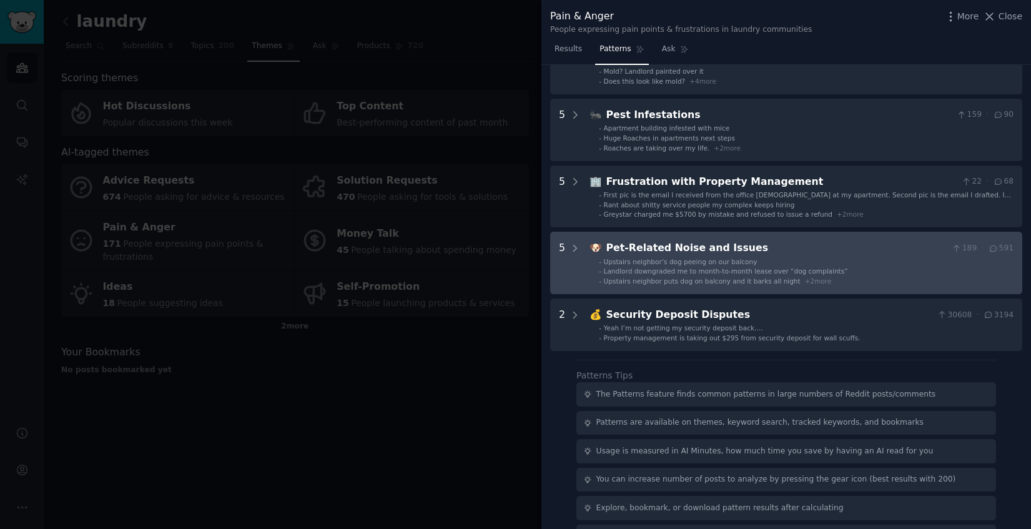
scroll to position [255, 0]
